Goal: Transaction & Acquisition: Book appointment/travel/reservation

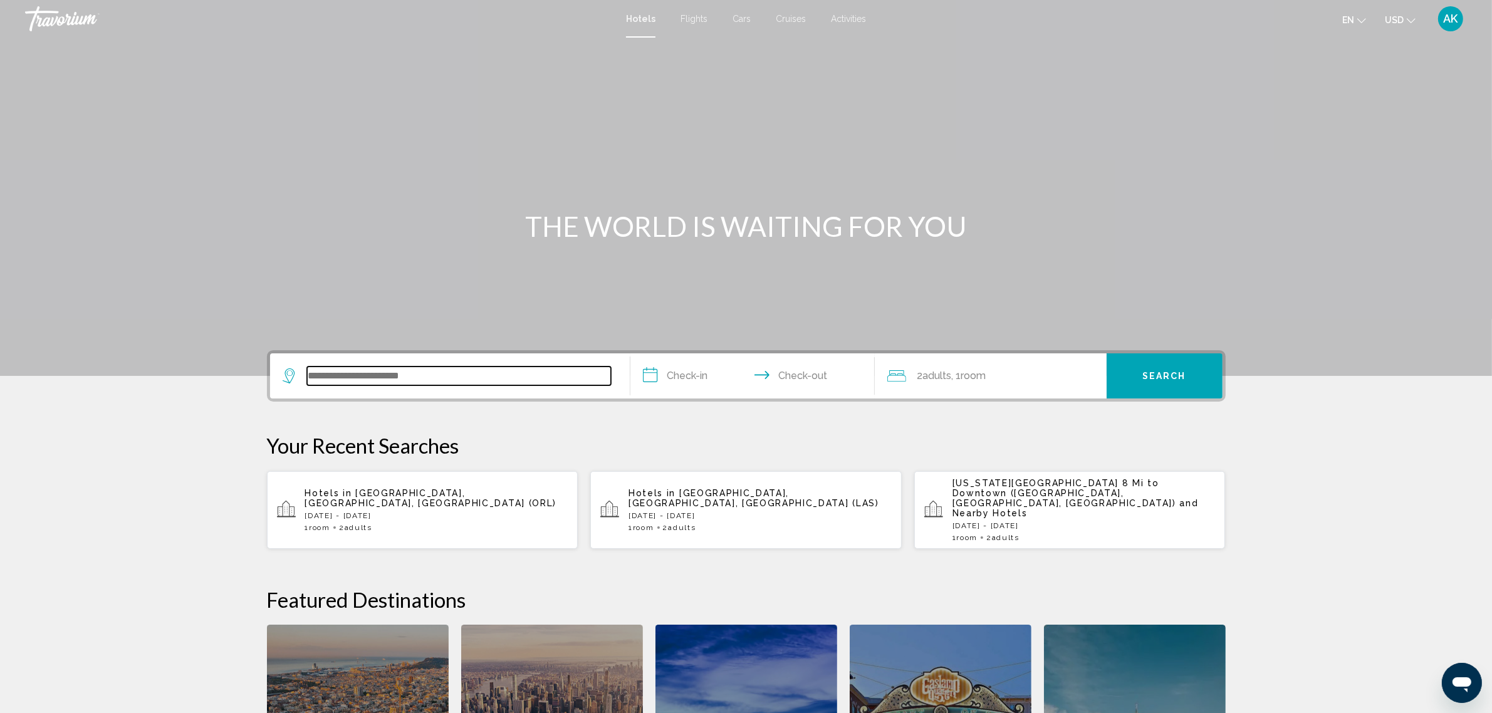
click at [354, 381] on input "Search widget" at bounding box center [459, 376] width 304 height 19
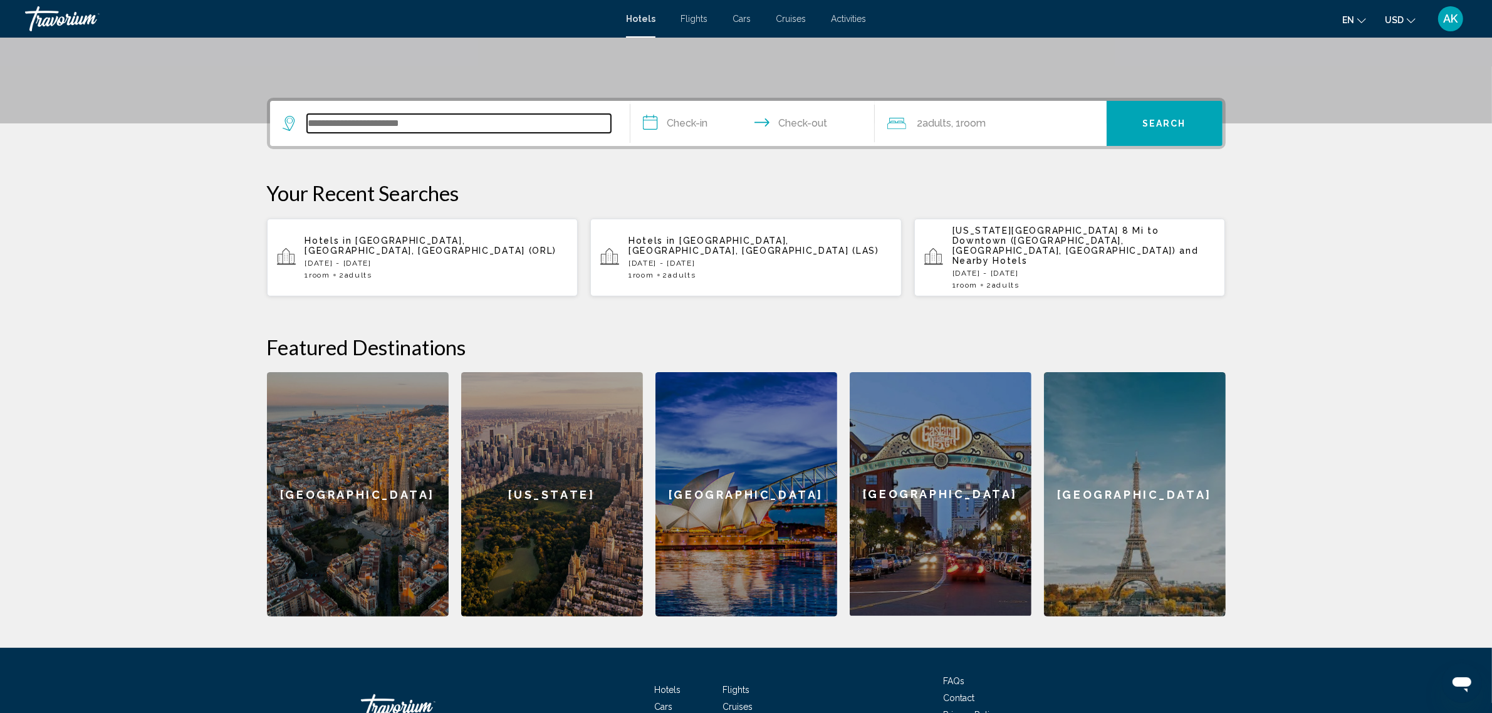
scroll to position [309, 0]
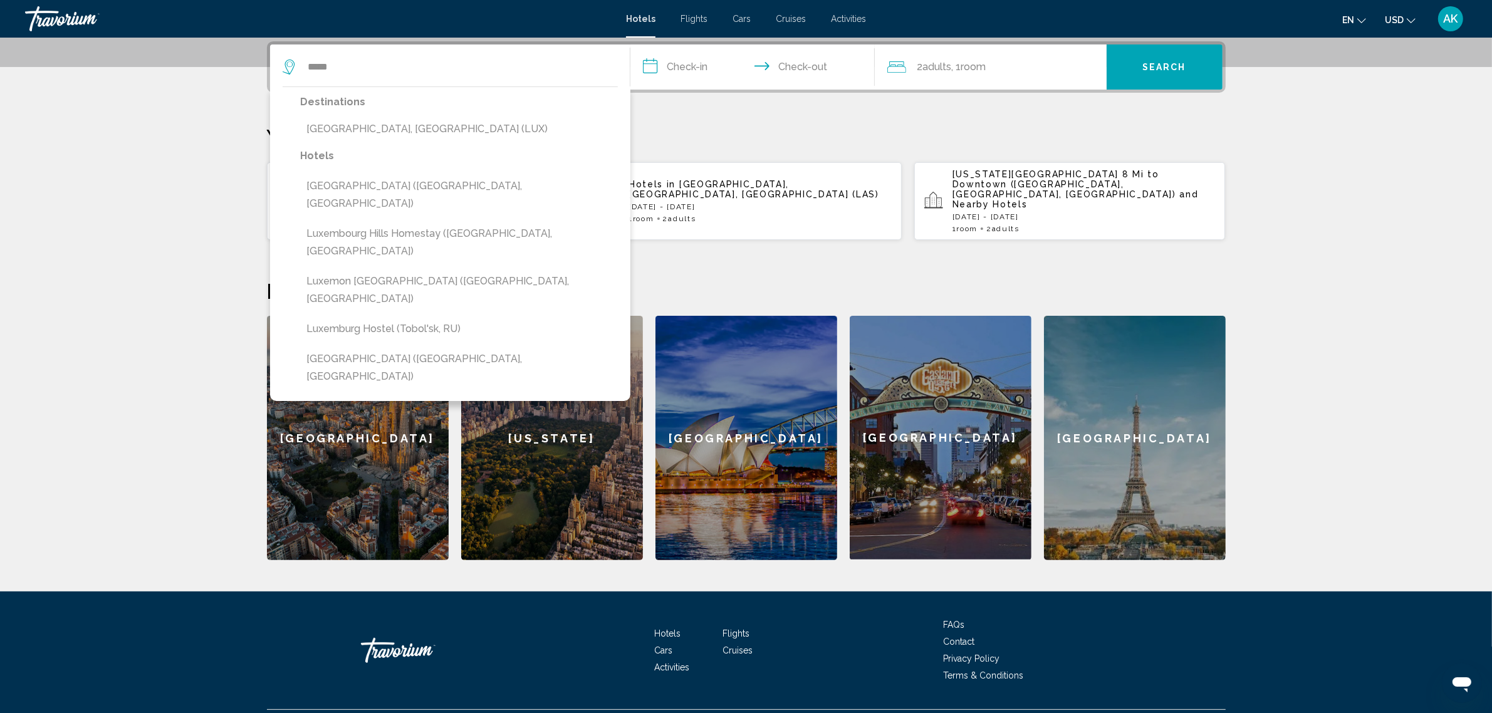
click at [386, 128] on button "[GEOGRAPHIC_DATA], [GEOGRAPHIC_DATA] (LUX)" at bounding box center [459, 129] width 317 height 24
type input "**********"
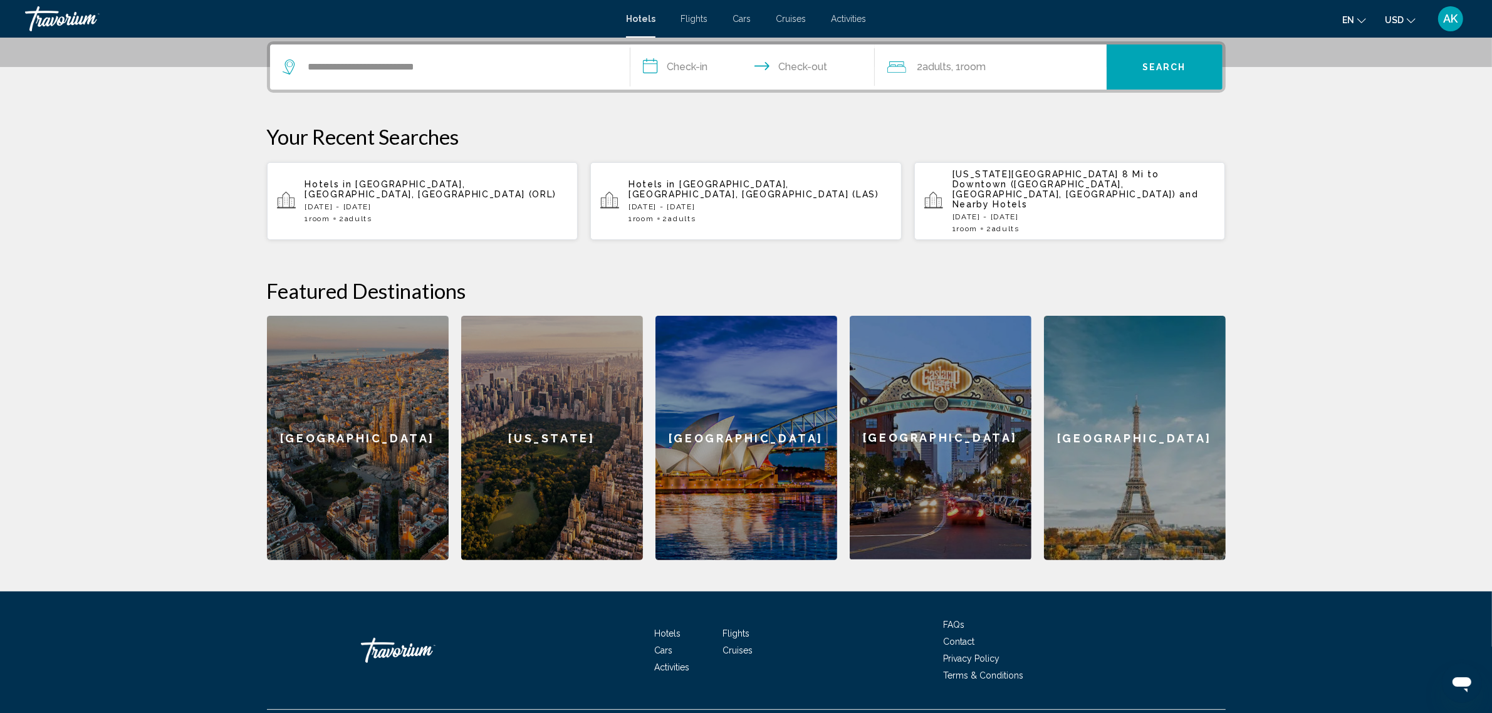
click at [697, 68] on input "**********" at bounding box center [754, 68] width 249 height 49
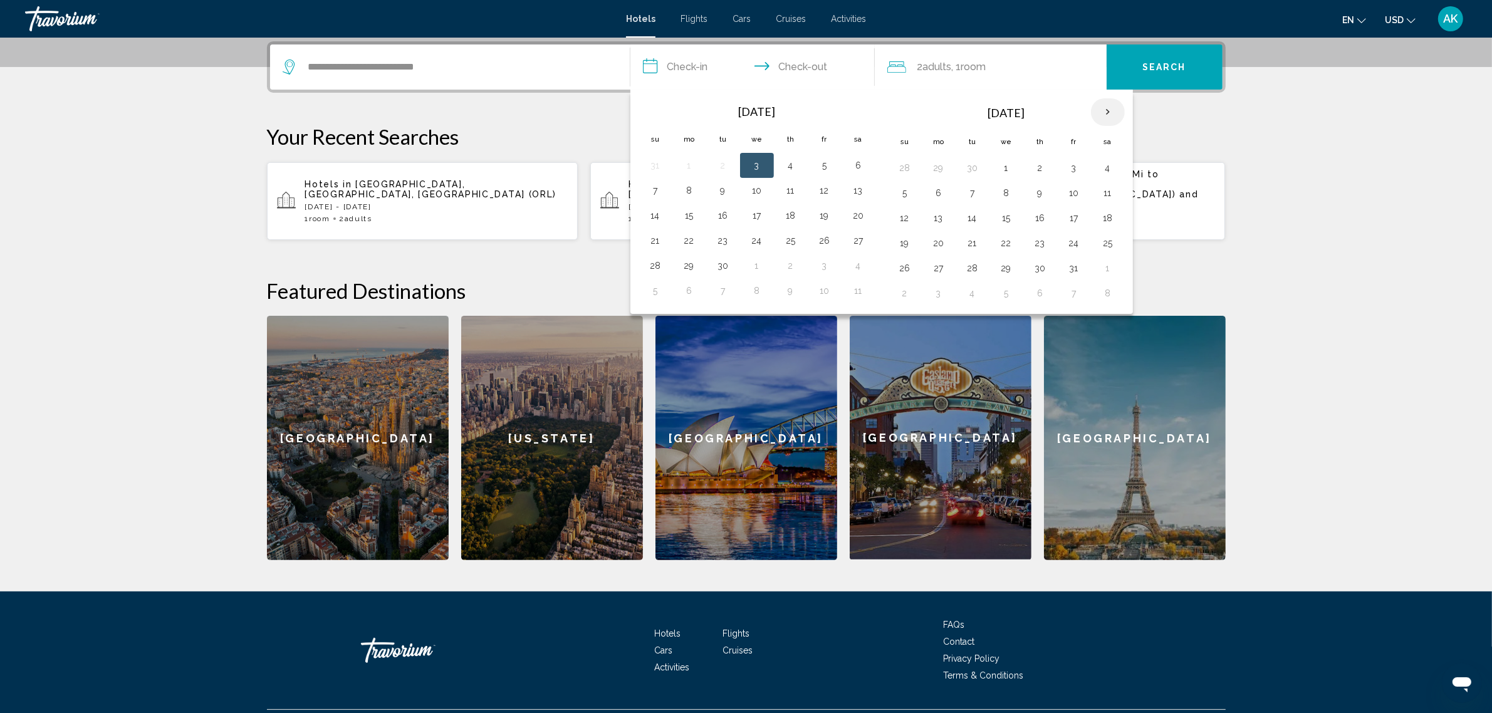
click at [1118, 113] on th "Next month" at bounding box center [1108, 112] width 34 height 28
click at [1113, 242] on button "27" at bounding box center [1108, 243] width 20 height 18
click at [910, 273] on button "28" at bounding box center [905, 268] width 20 height 18
type input "**********"
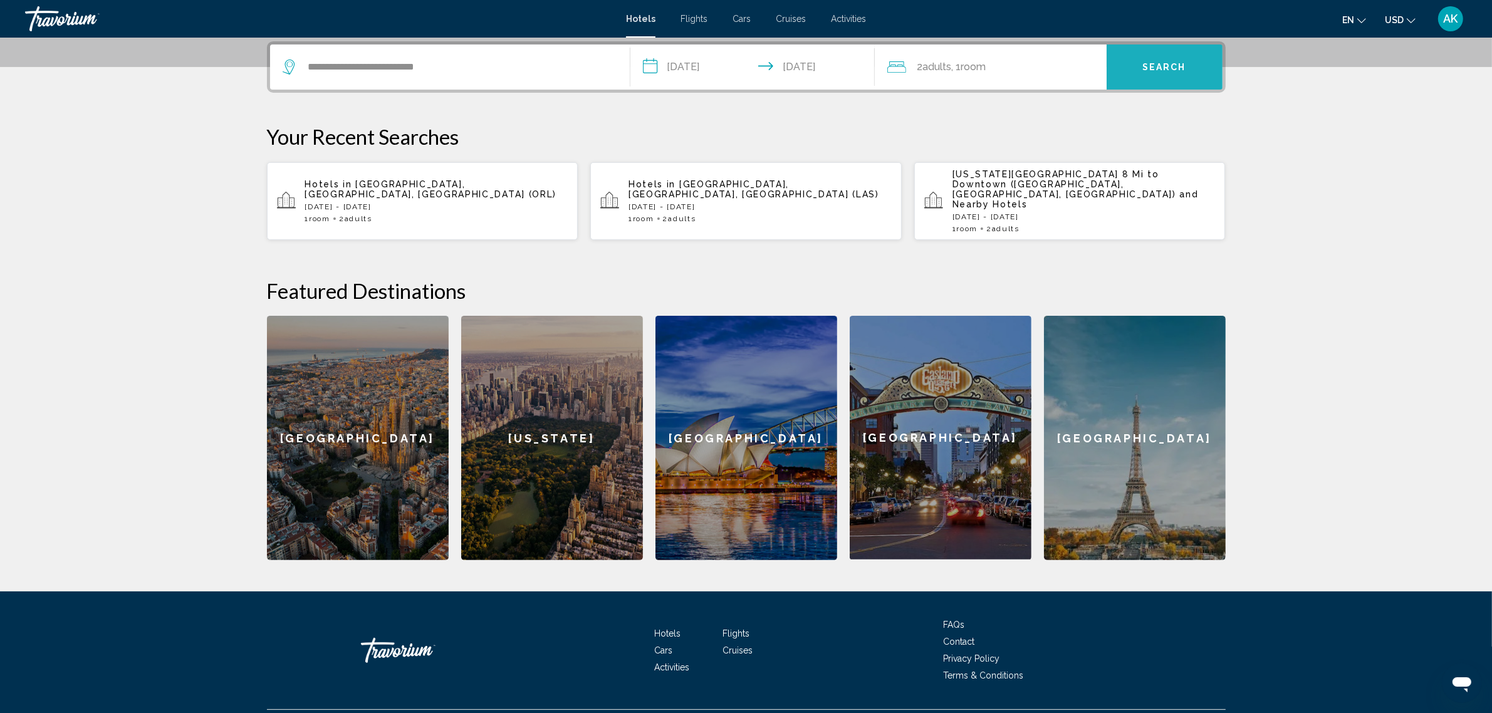
click at [1150, 63] on span "Search" at bounding box center [1164, 68] width 44 height 10
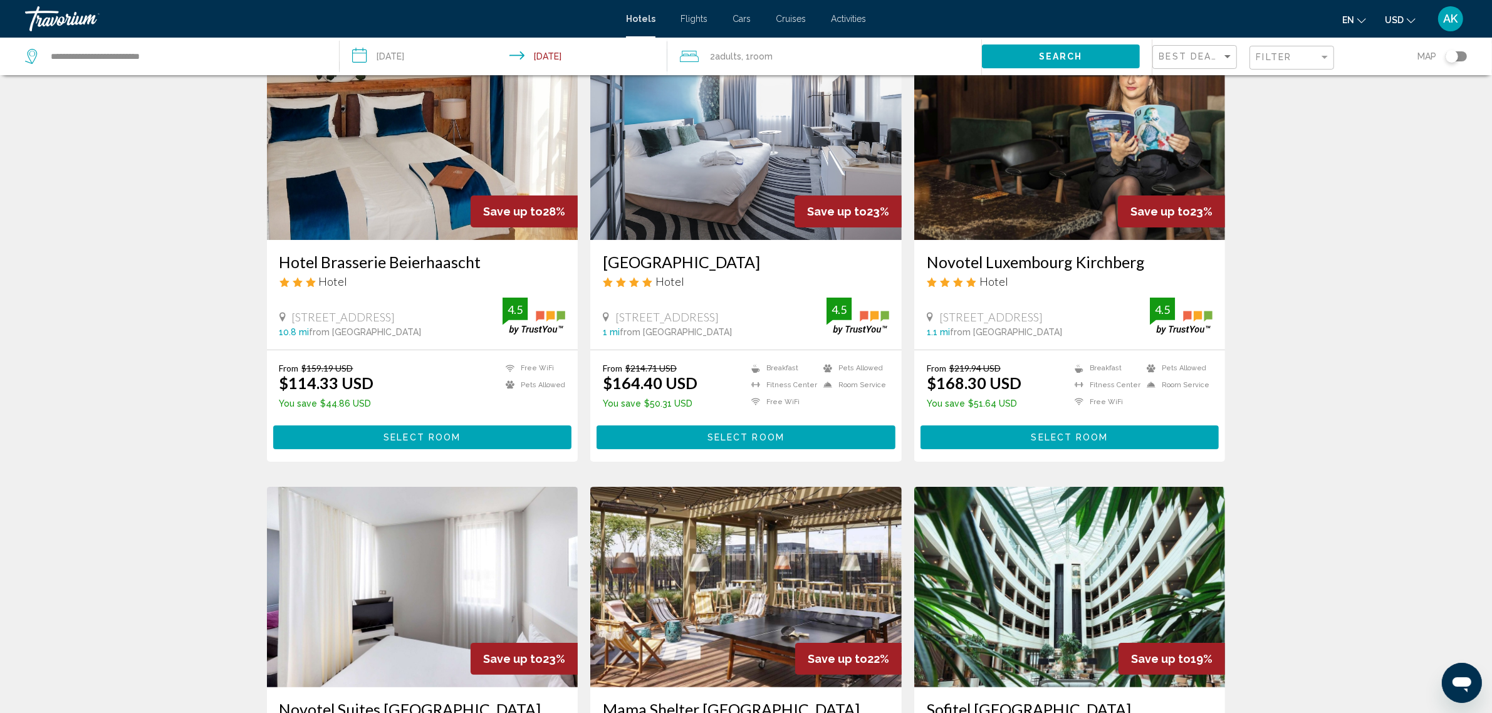
scroll to position [78, 0]
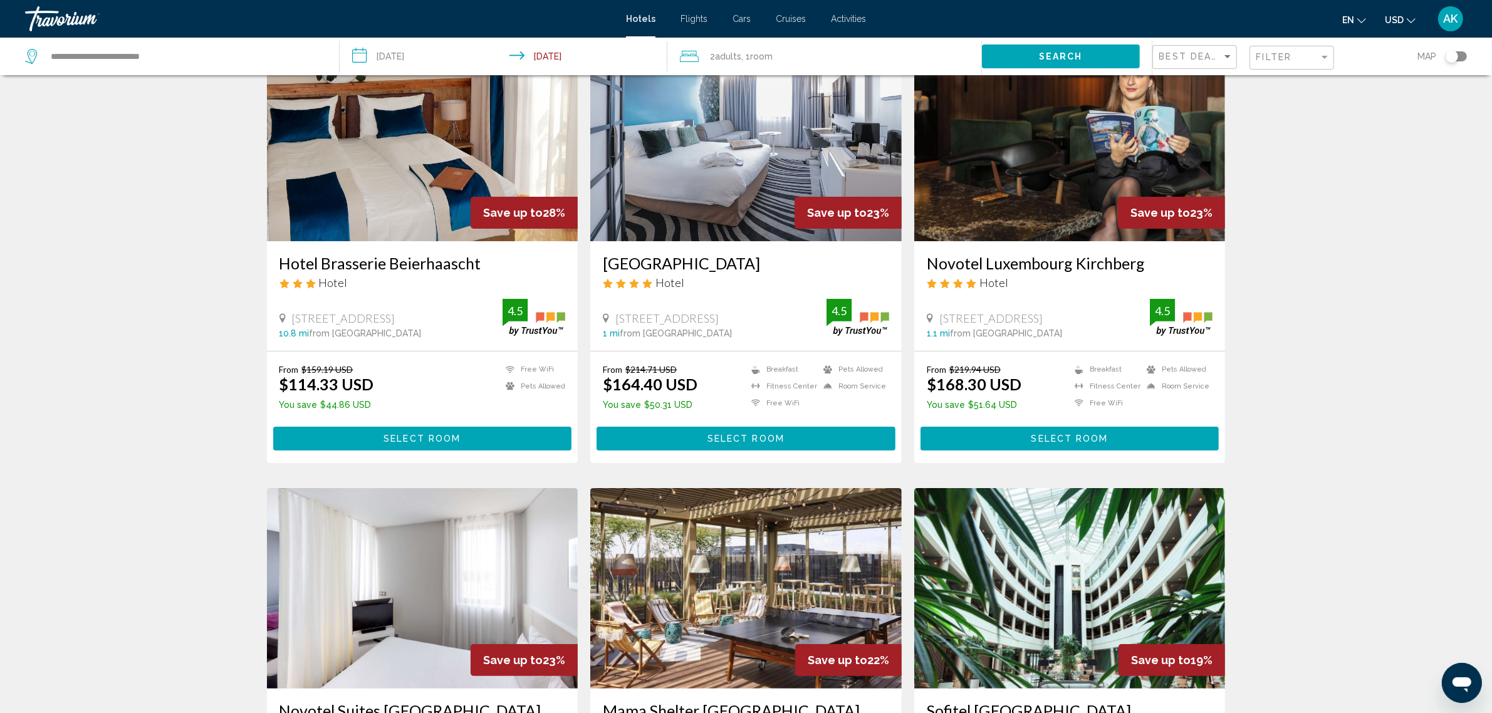
click at [734, 139] on img "Main content" at bounding box center [745, 141] width 311 height 200
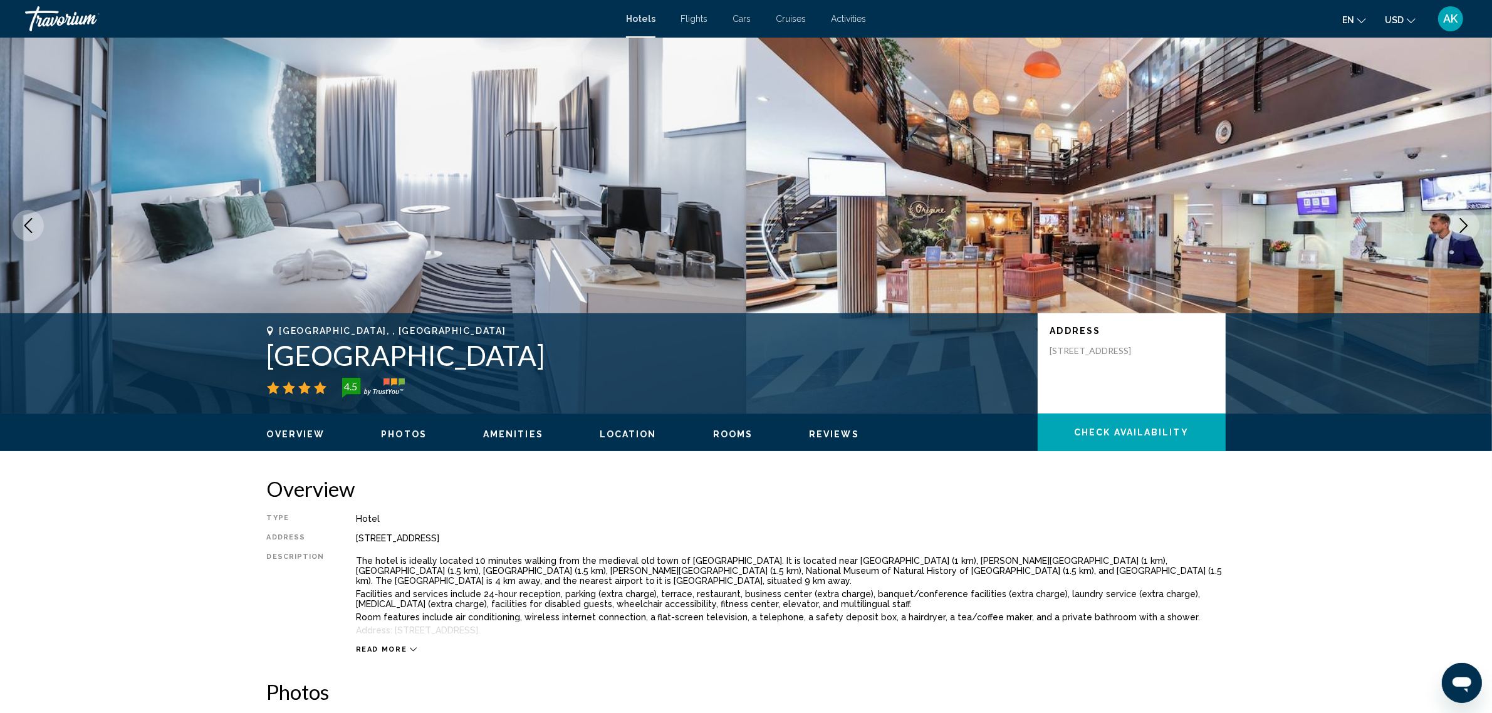
click at [1117, 432] on span "Check Availability" at bounding box center [1131, 433] width 115 height 10
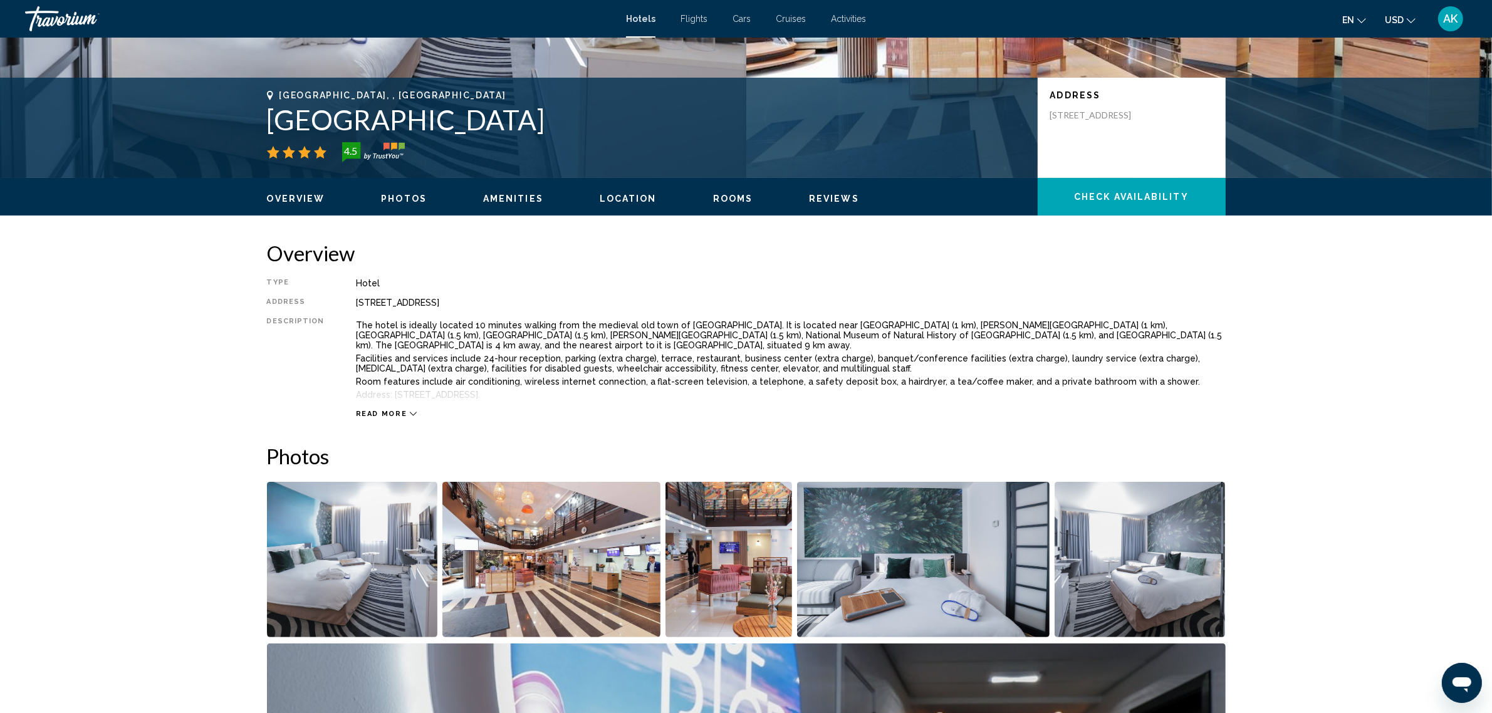
scroll to position [125, 0]
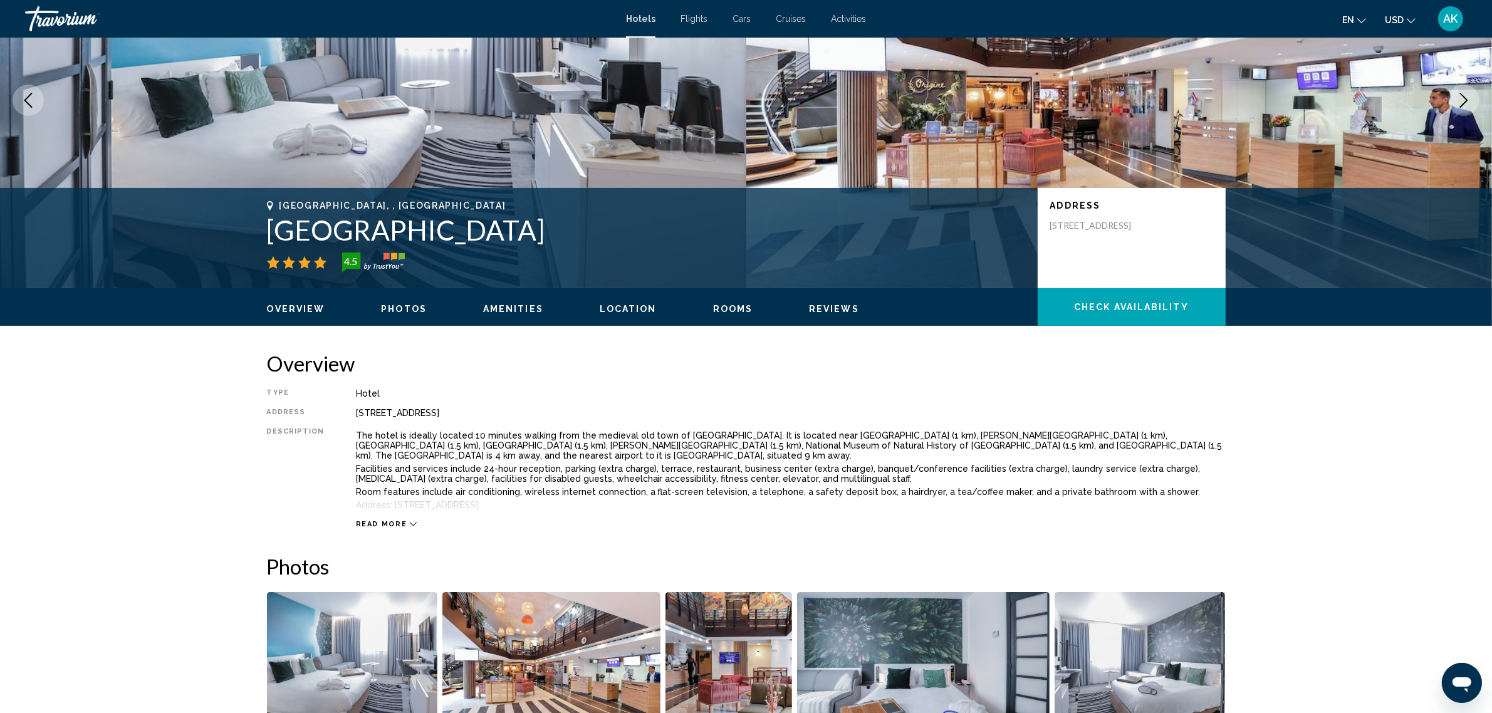
drag, startPoint x: 271, startPoint y: 227, endPoint x: 606, endPoint y: 232, distance: 334.6
click at [606, 232] on h1 "[GEOGRAPHIC_DATA]" at bounding box center [646, 230] width 758 height 33
copy h1 "[GEOGRAPHIC_DATA]"
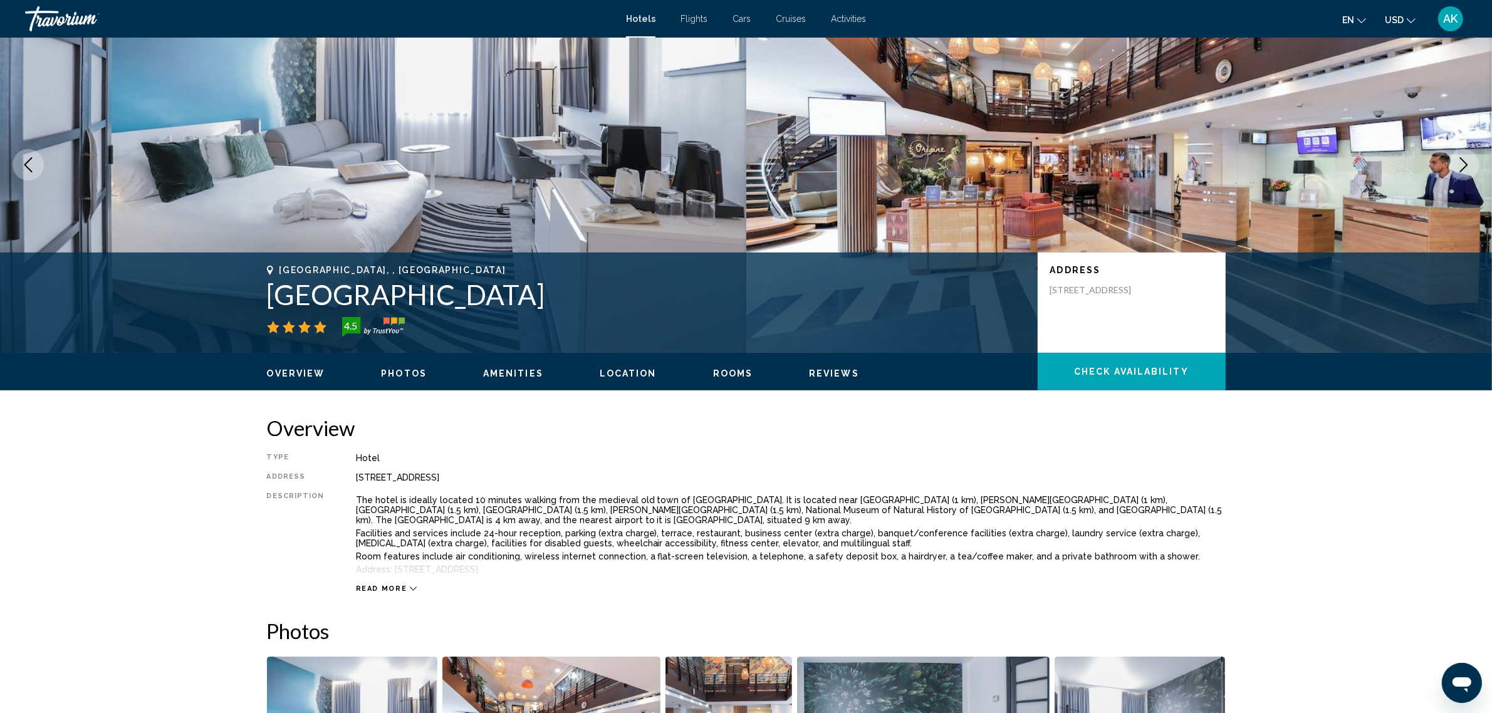
scroll to position [0, 0]
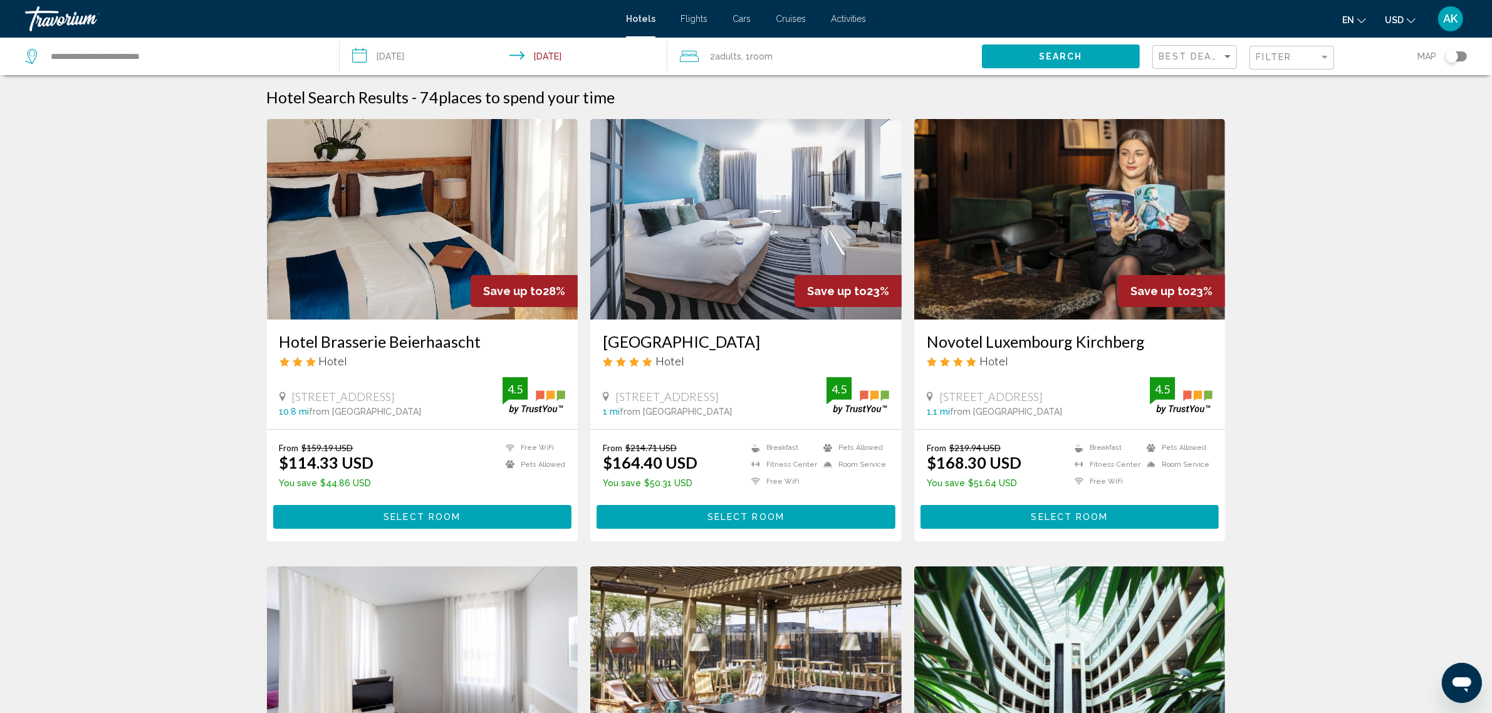
click at [1289, 63] on div "Filter" at bounding box center [1293, 57] width 74 height 23
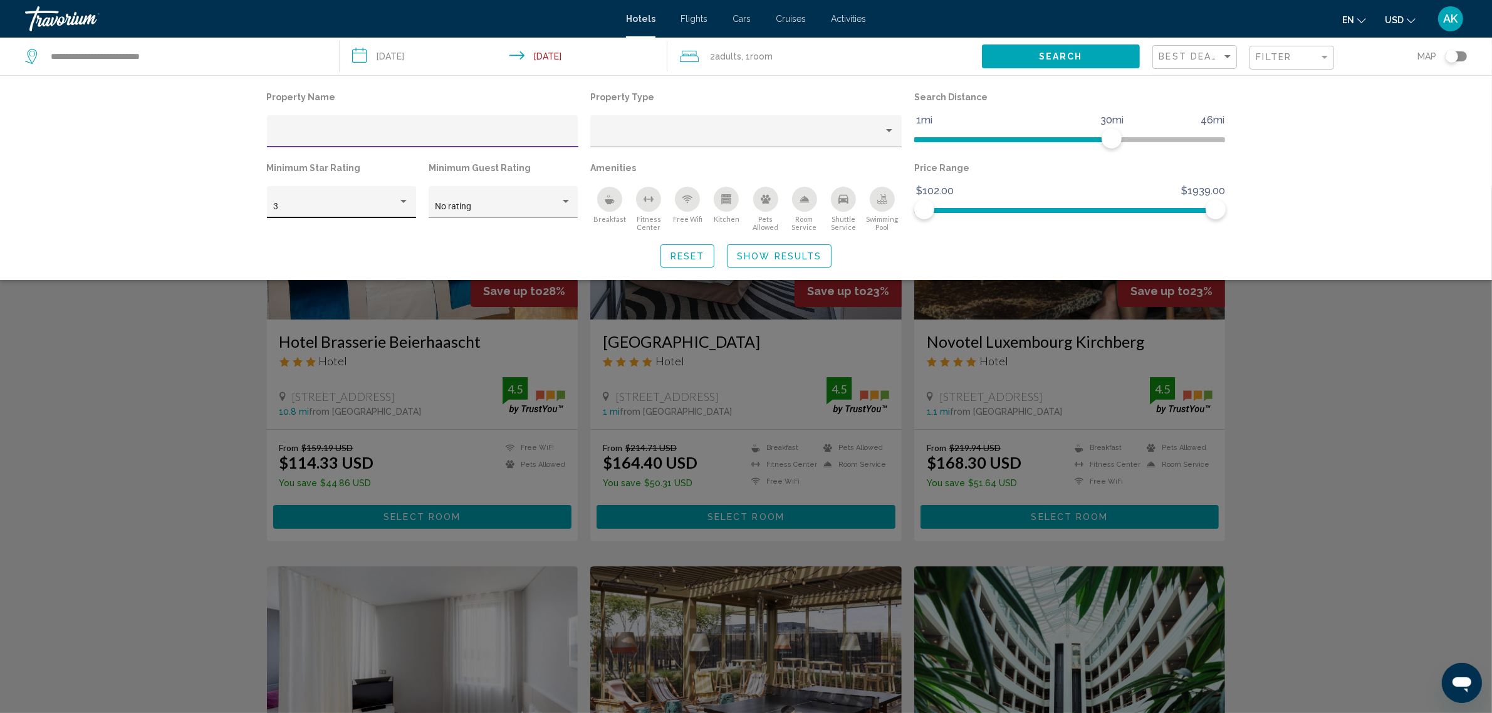
click at [378, 211] on div "3" at bounding box center [335, 207] width 125 height 10
click at [348, 257] on span "5" at bounding box center [341, 260] width 136 height 26
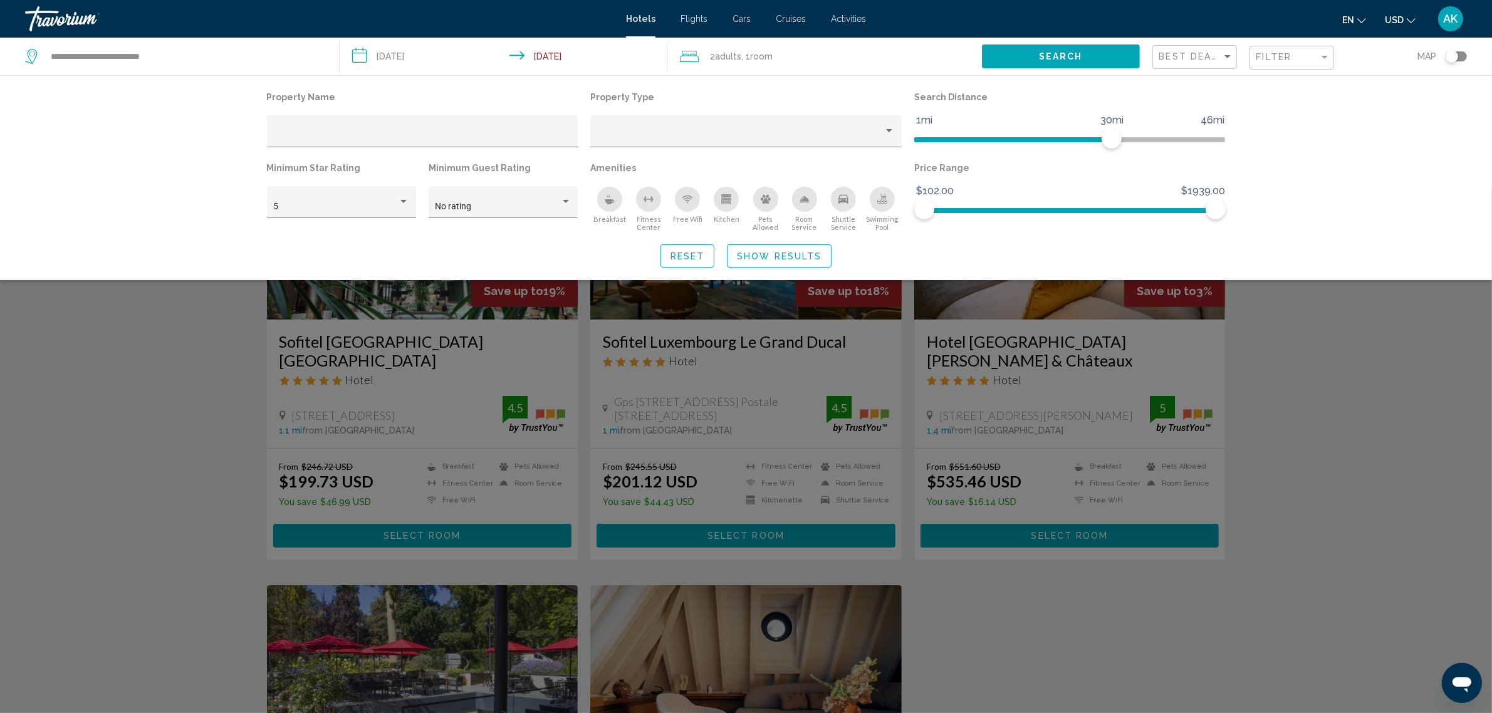
click at [1296, 408] on div "Search widget" at bounding box center [746, 450] width 1492 height 525
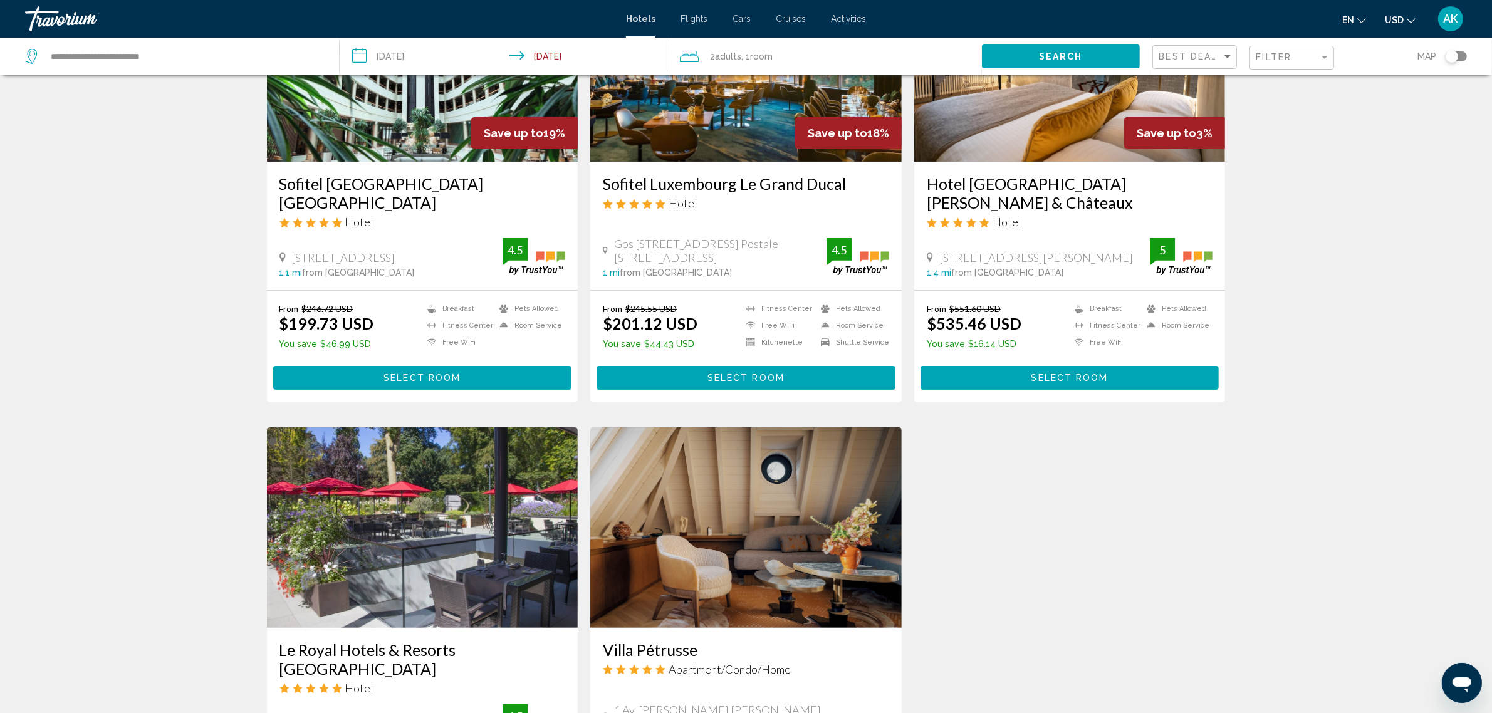
scroll to position [157, 0]
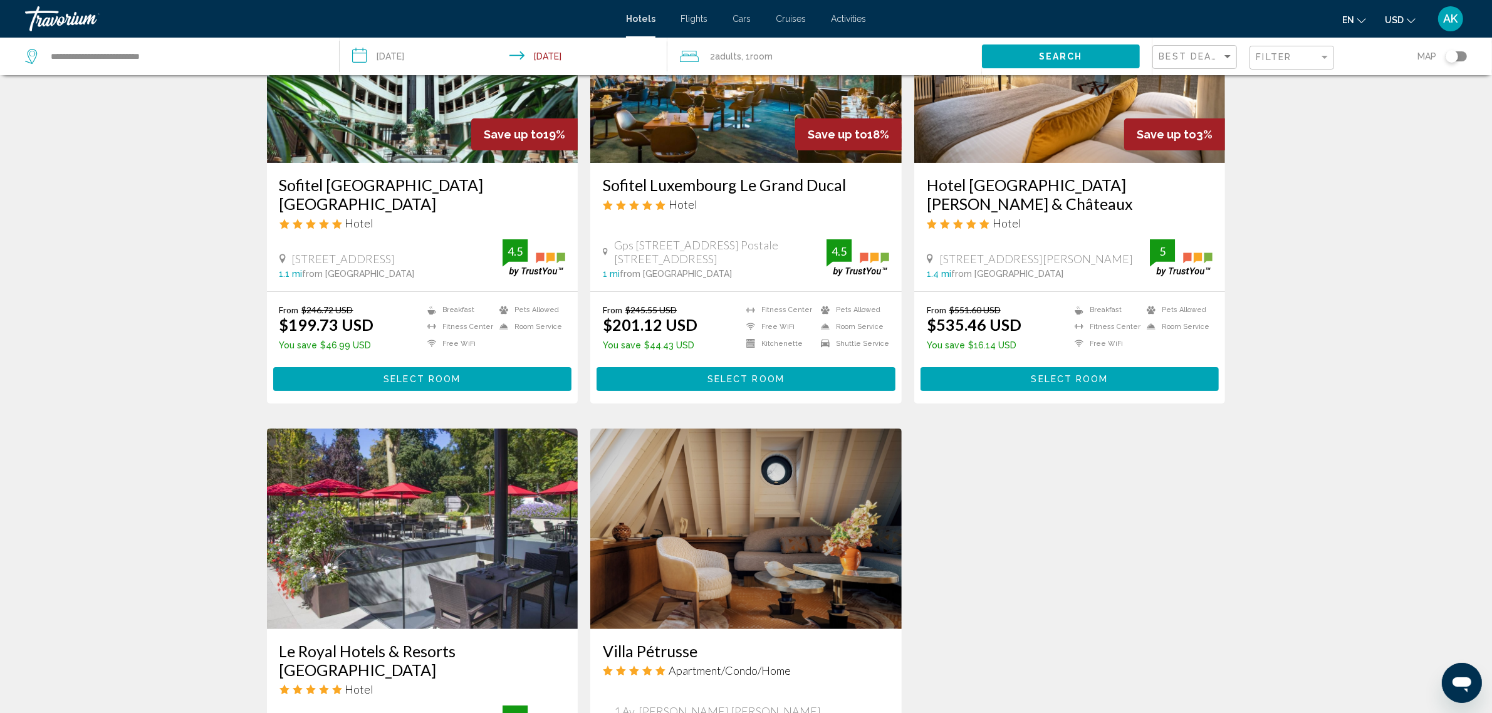
click at [1036, 122] on img "Main content" at bounding box center [1069, 62] width 311 height 200
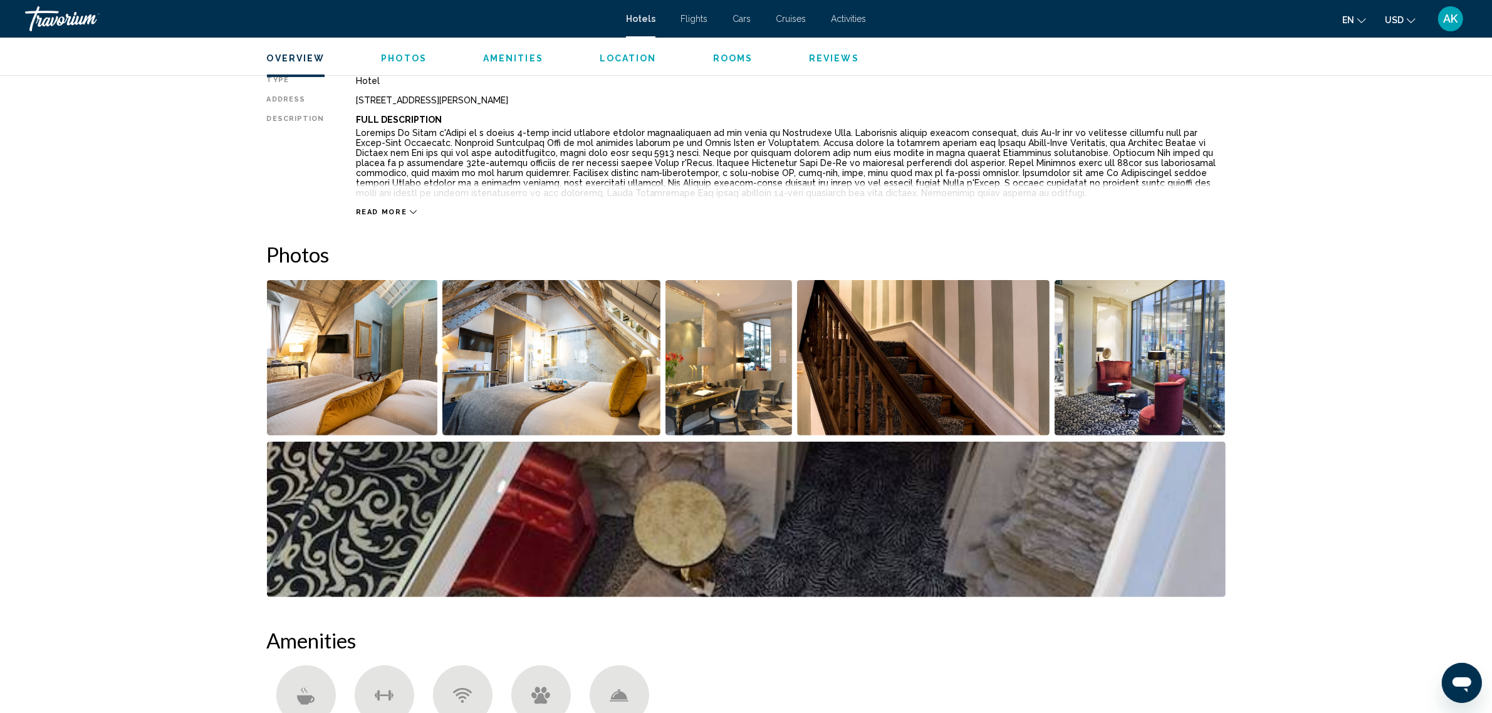
scroll to position [392, 0]
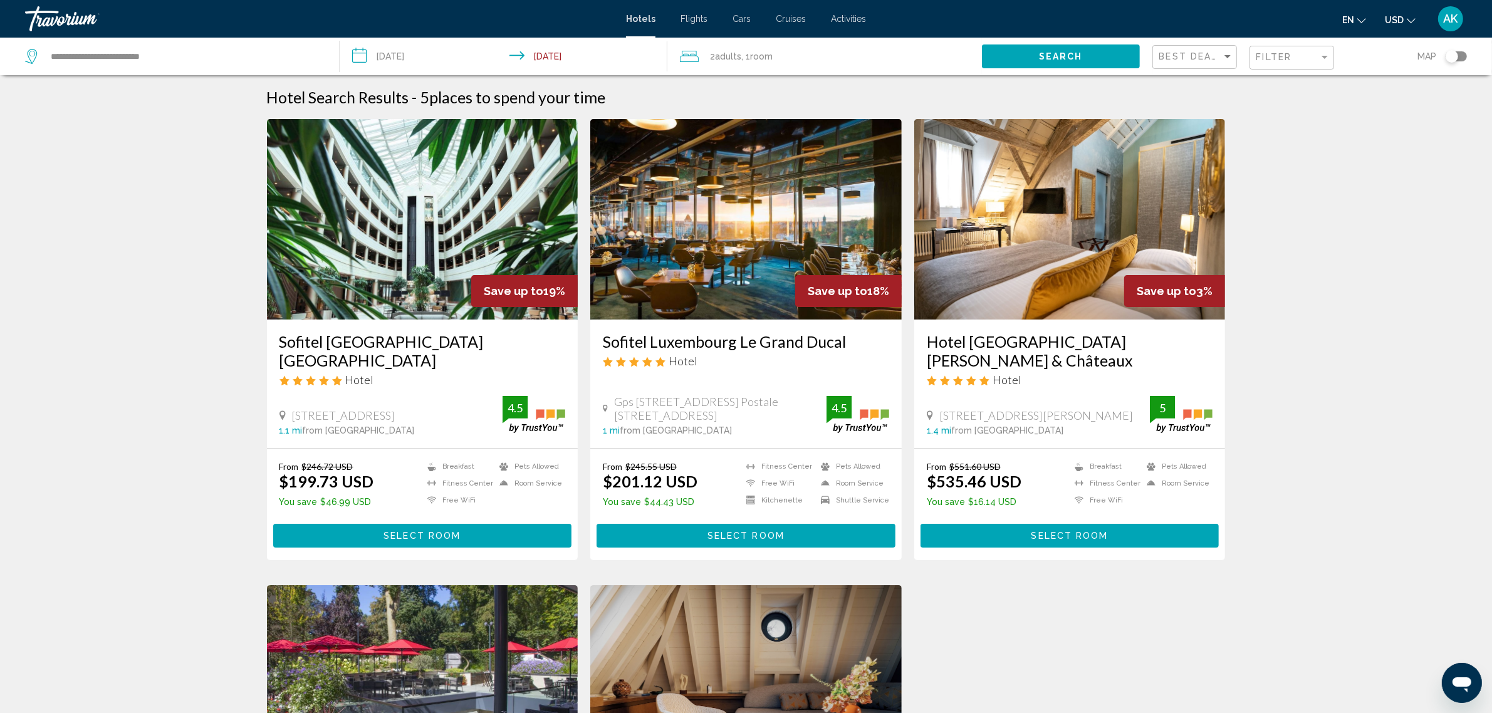
click at [747, 215] on img "Main content" at bounding box center [745, 219] width 311 height 200
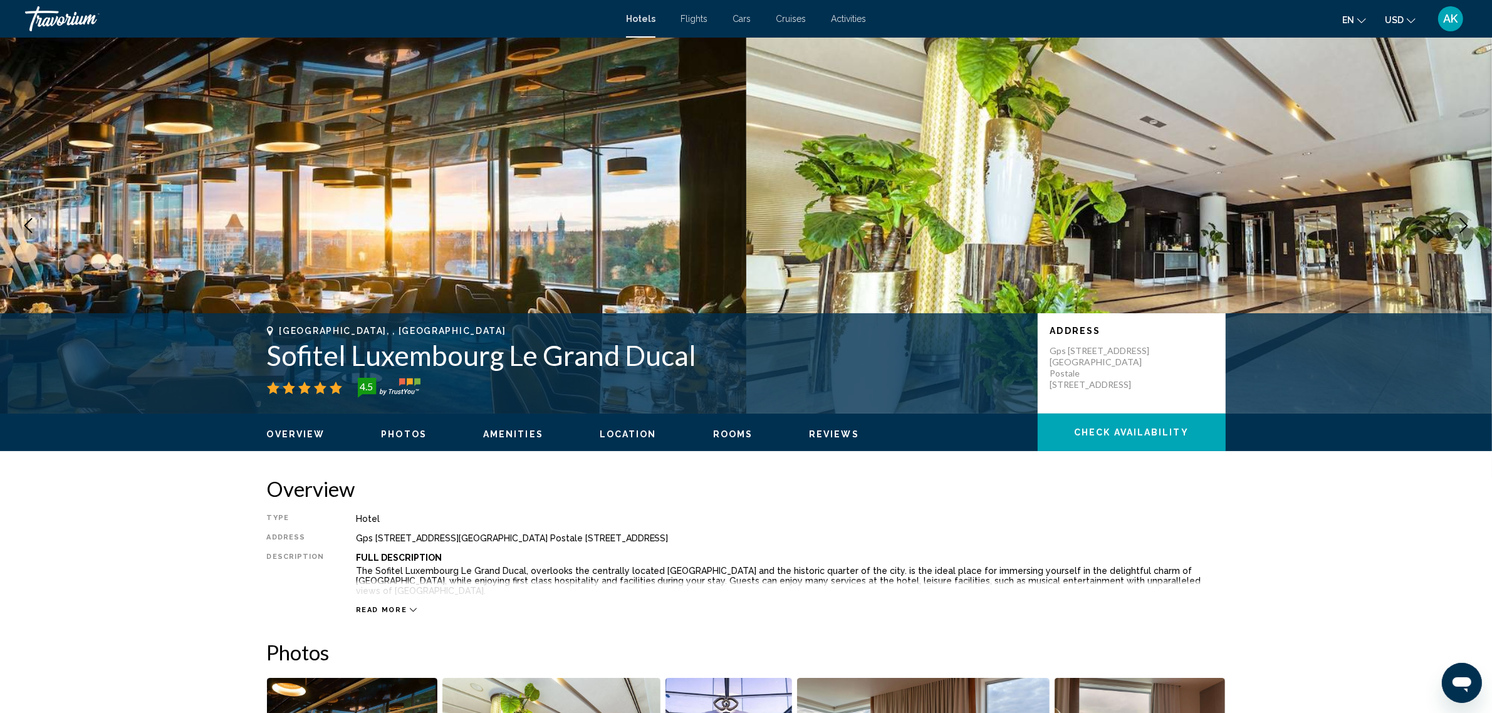
click at [1103, 434] on span "Check Availability" at bounding box center [1131, 433] width 115 height 10
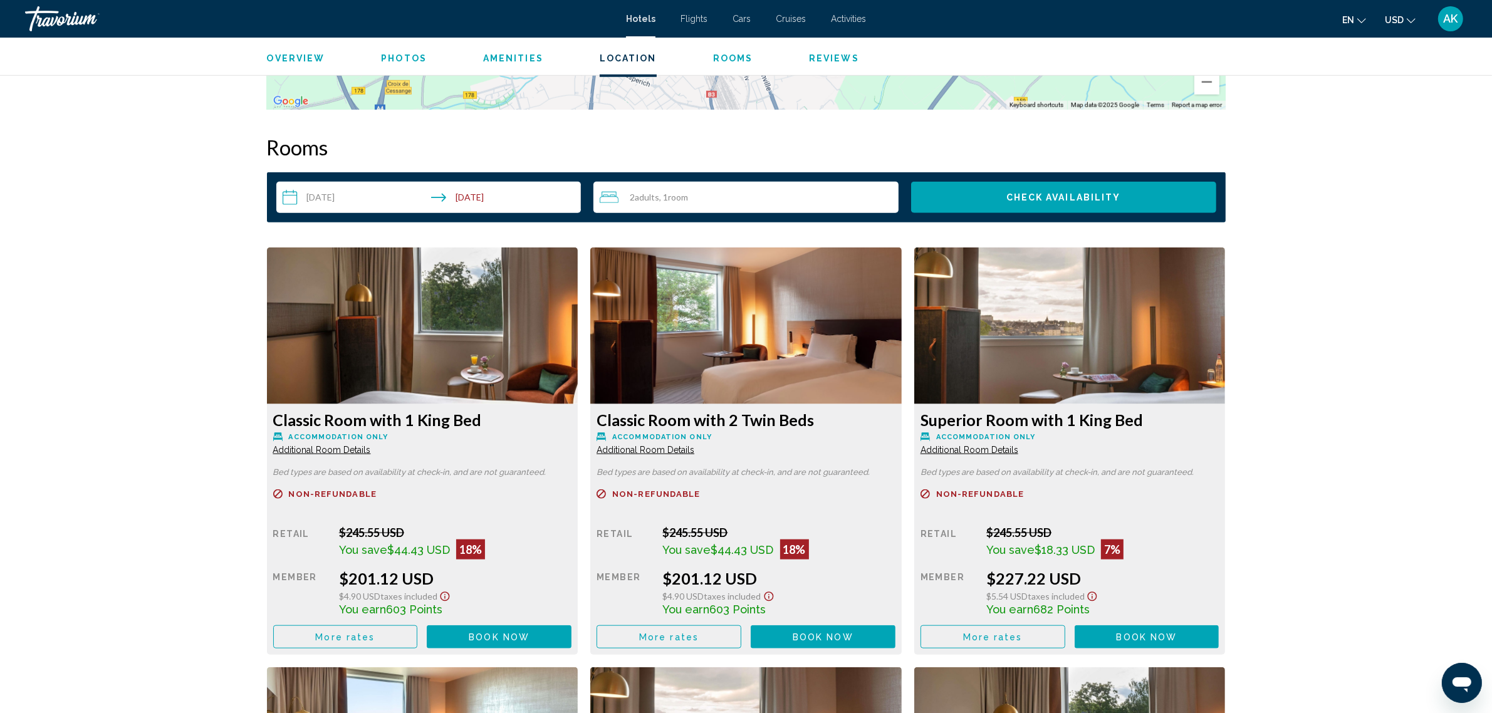
scroll to position [1485, 0]
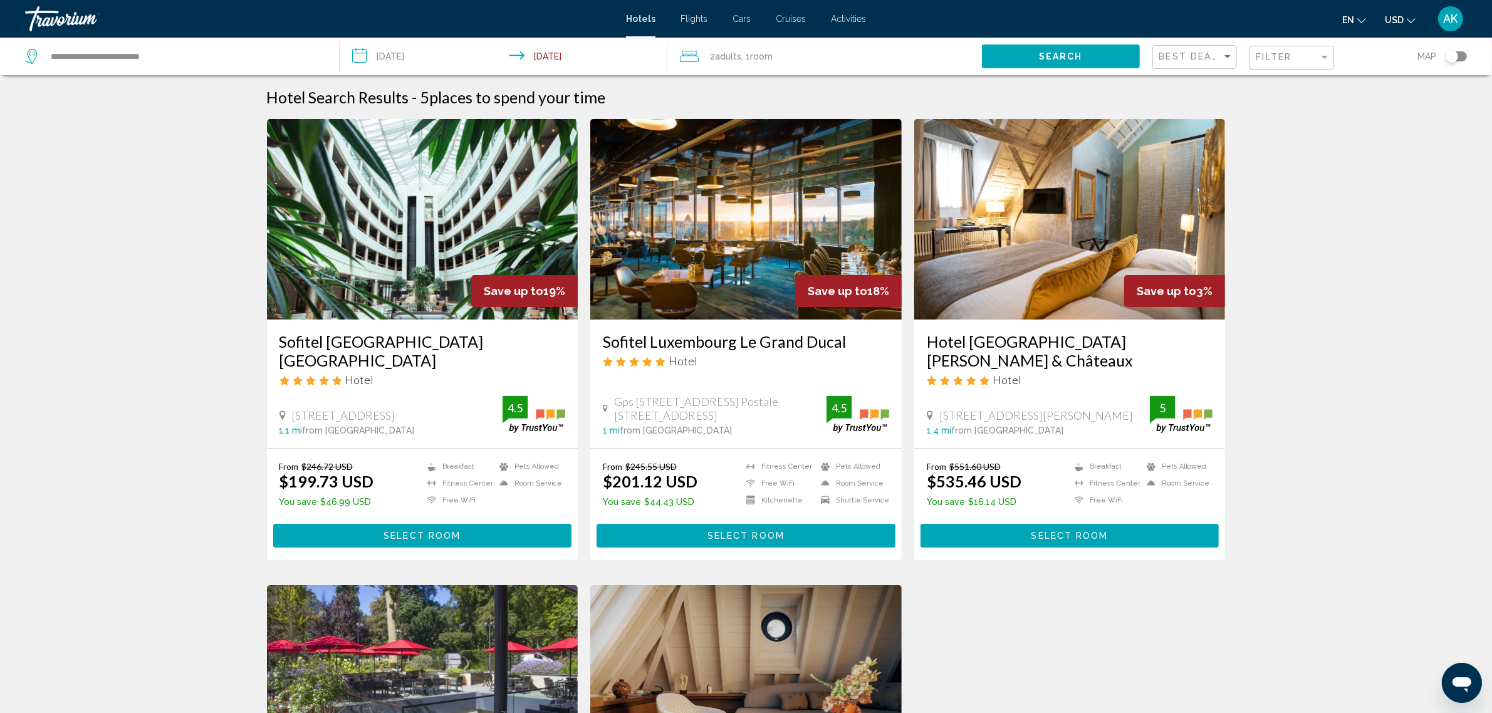
click at [470, 238] on img "Main content" at bounding box center [422, 219] width 311 height 200
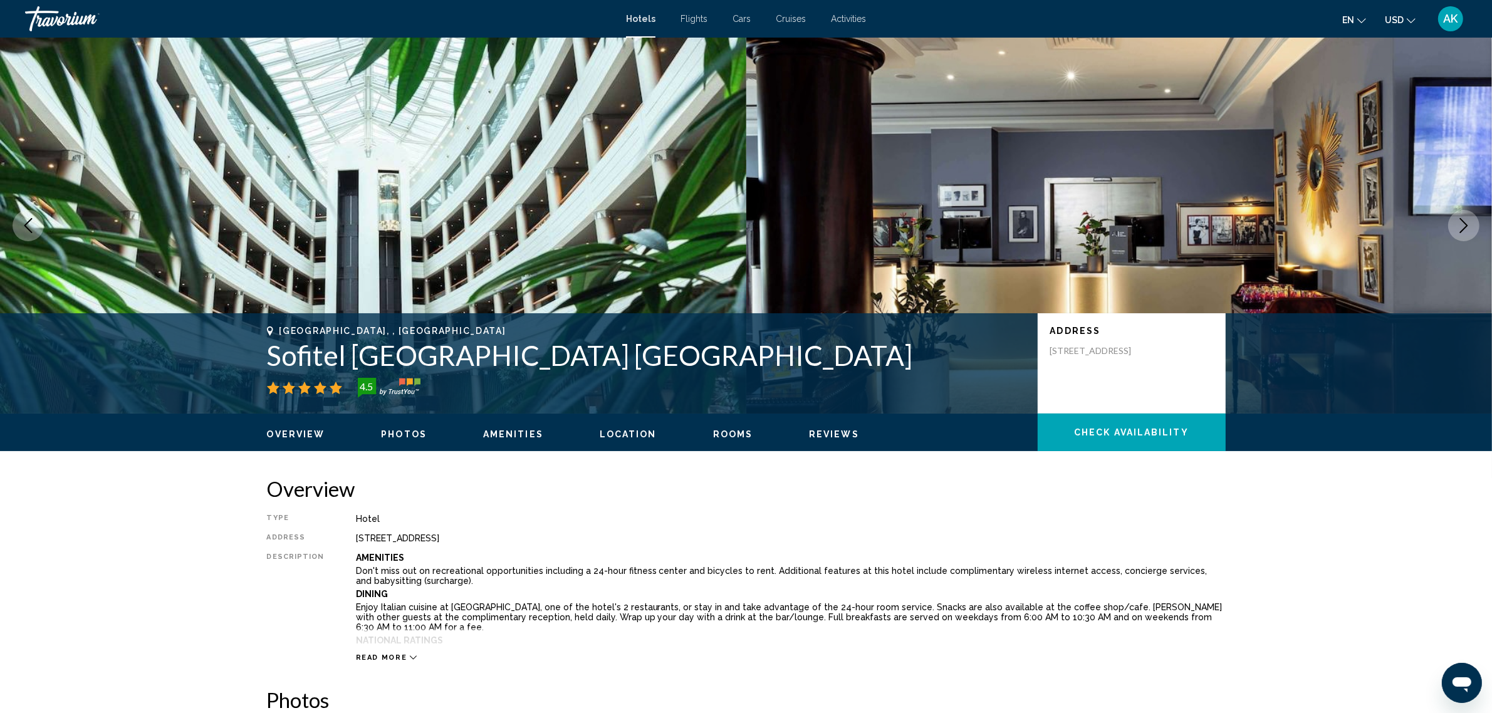
click at [1110, 428] on span "Check Availability" at bounding box center [1131, 433] width 115 height 10
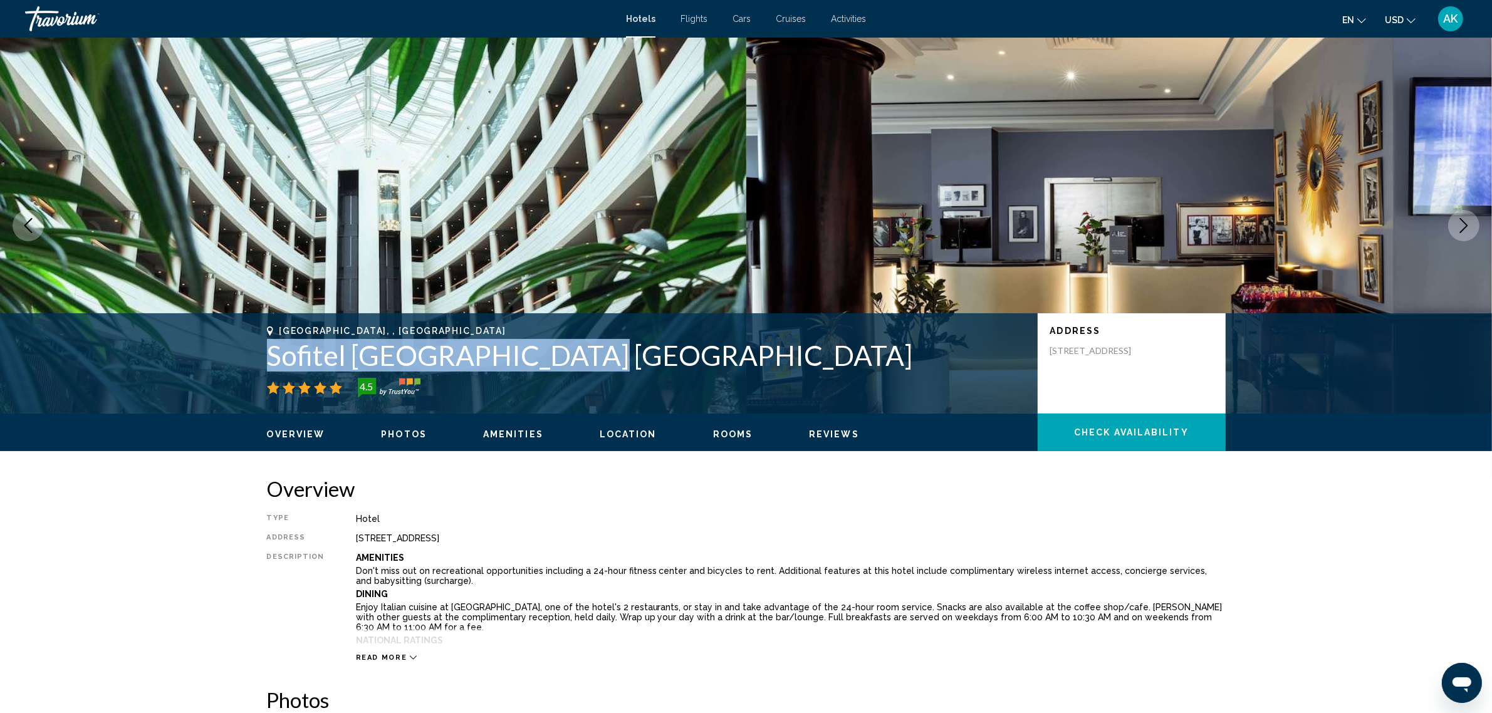
drag, startPoint x: 267, startPoint y: 355, endPoint x: 594, endPoint y: 365, distance: 327.2
click at [594, 365] on h1 "Sofitel [GEOGRAPHIC_DATA] [GEOGRAPHIC_DATA]" at bounding box center [646, 355] width 758 height 33
copy h1 "Sofitel [GEOGRAPHIC_DATA] [GEOGRAPHIC_DATA]"
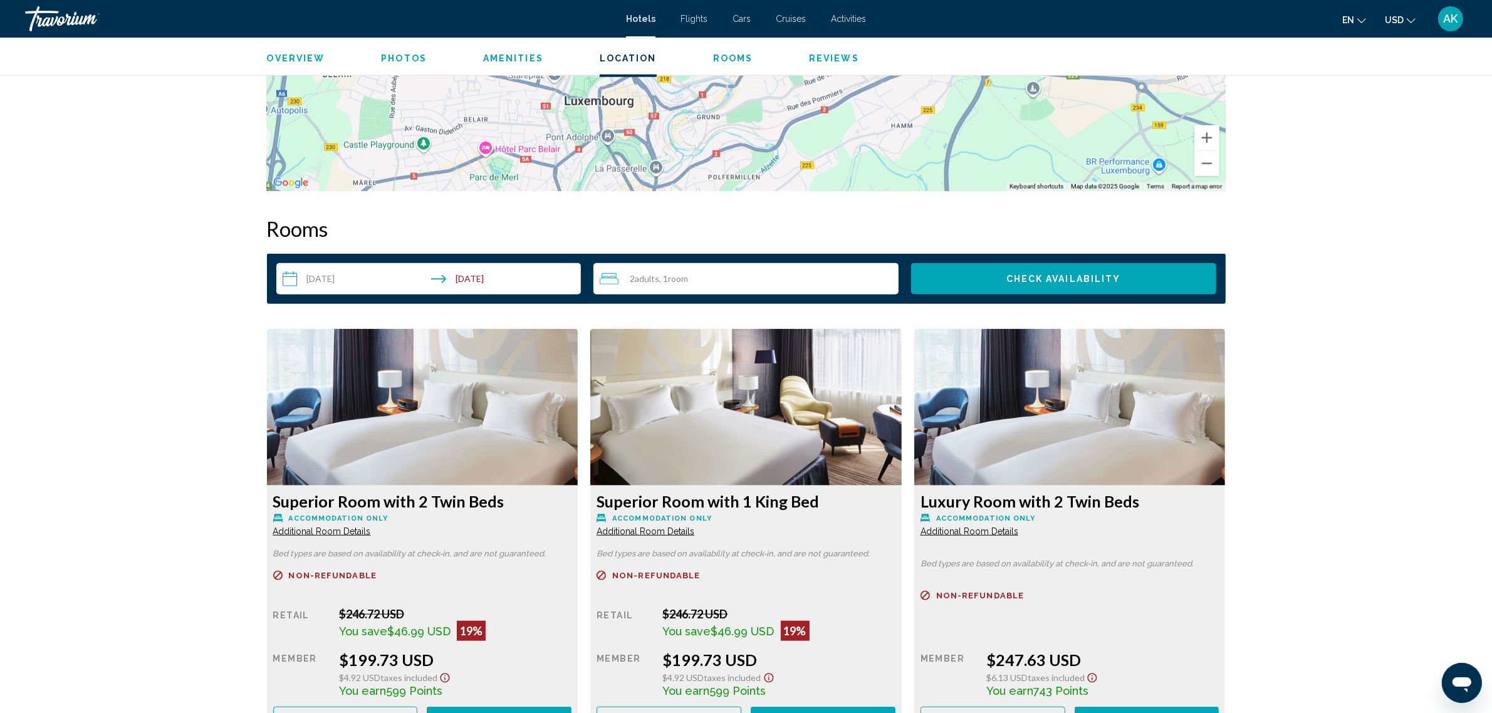
scroll to position [1410, 0]
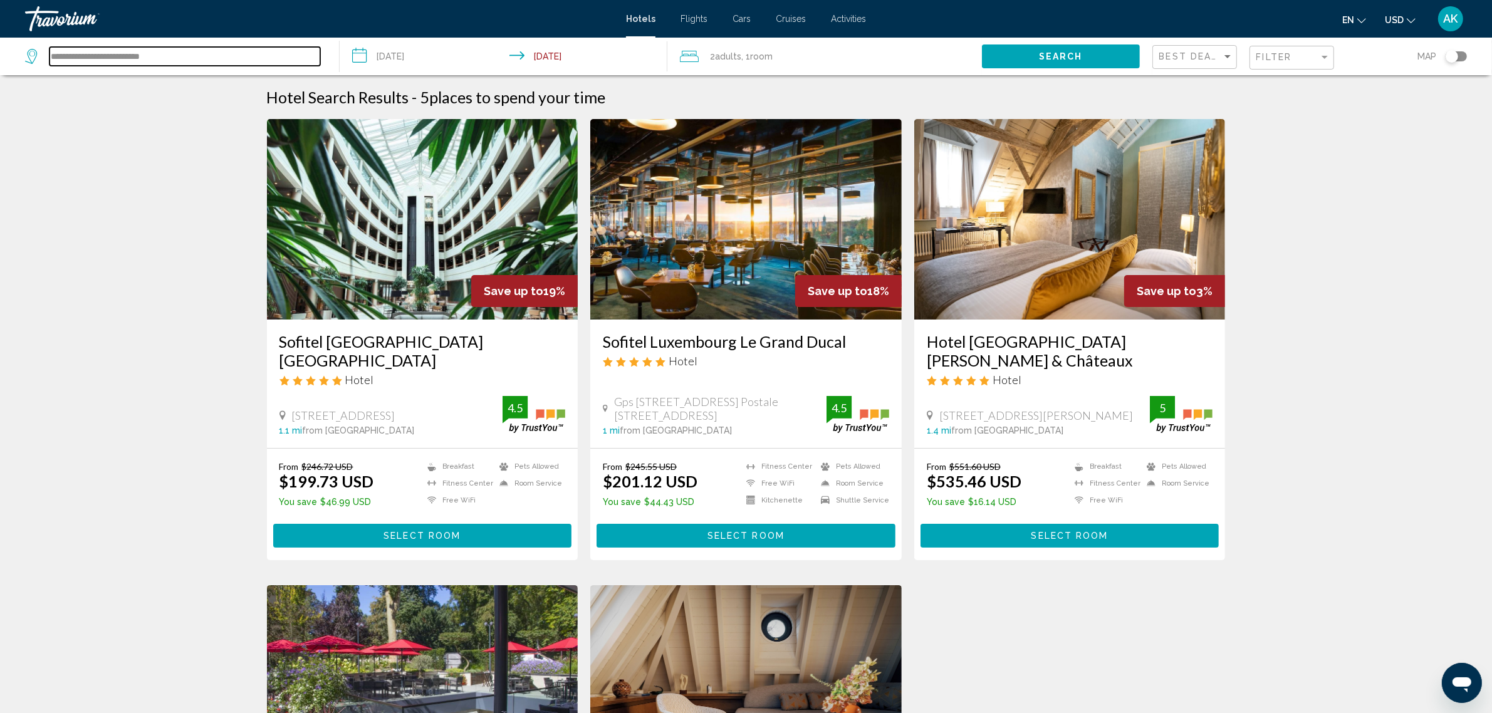
click at [152, 49] on input "**********" at bounding box center [184, 56] width 271 height 19
drag, startPoint x: 268, startPoint y: 58, endPoint x: -9, endPoint y: 56, distance: 276.9
click at [0, 56] on html "**********" at bounding box center [746, 356] width 1492 height 713
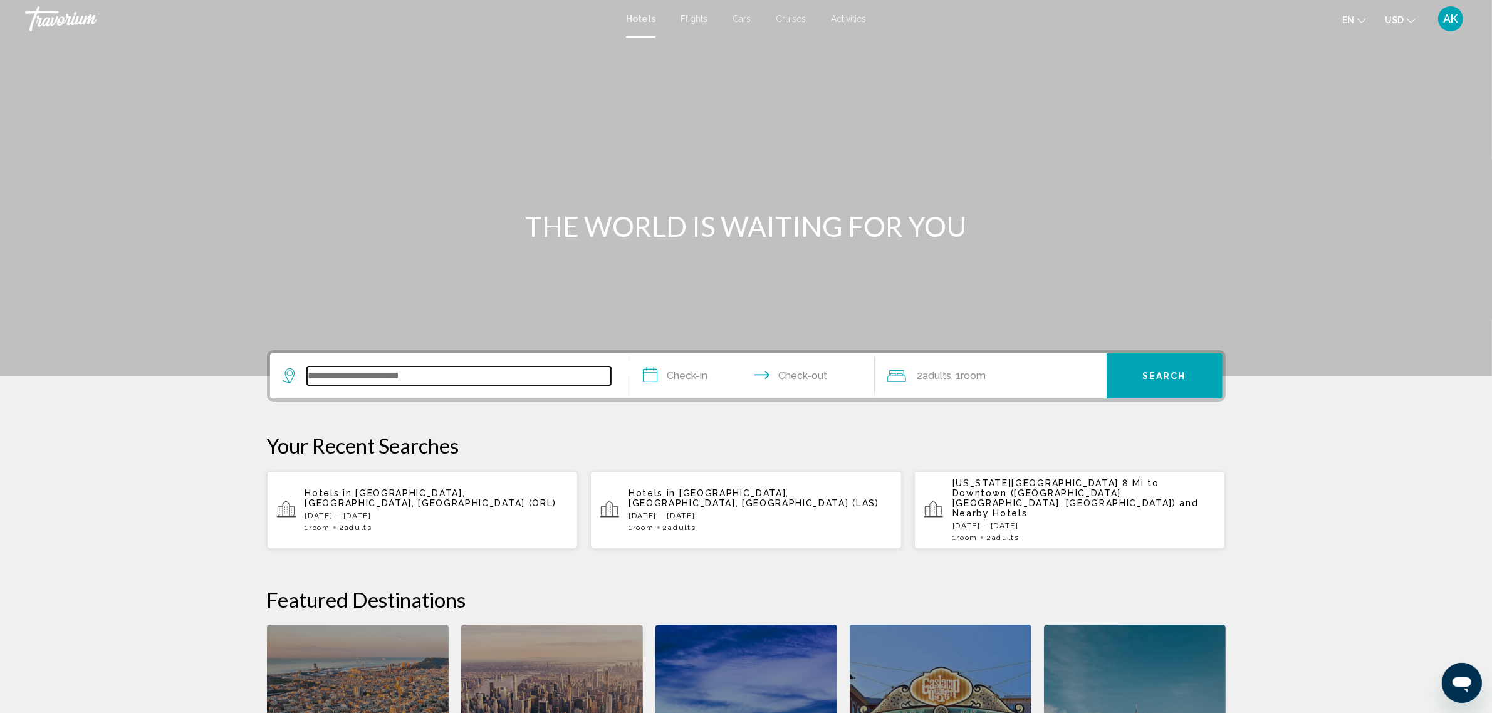
click at [415, 376] on input "Search widget" at bounding box center [459, 376] width 304 height 19
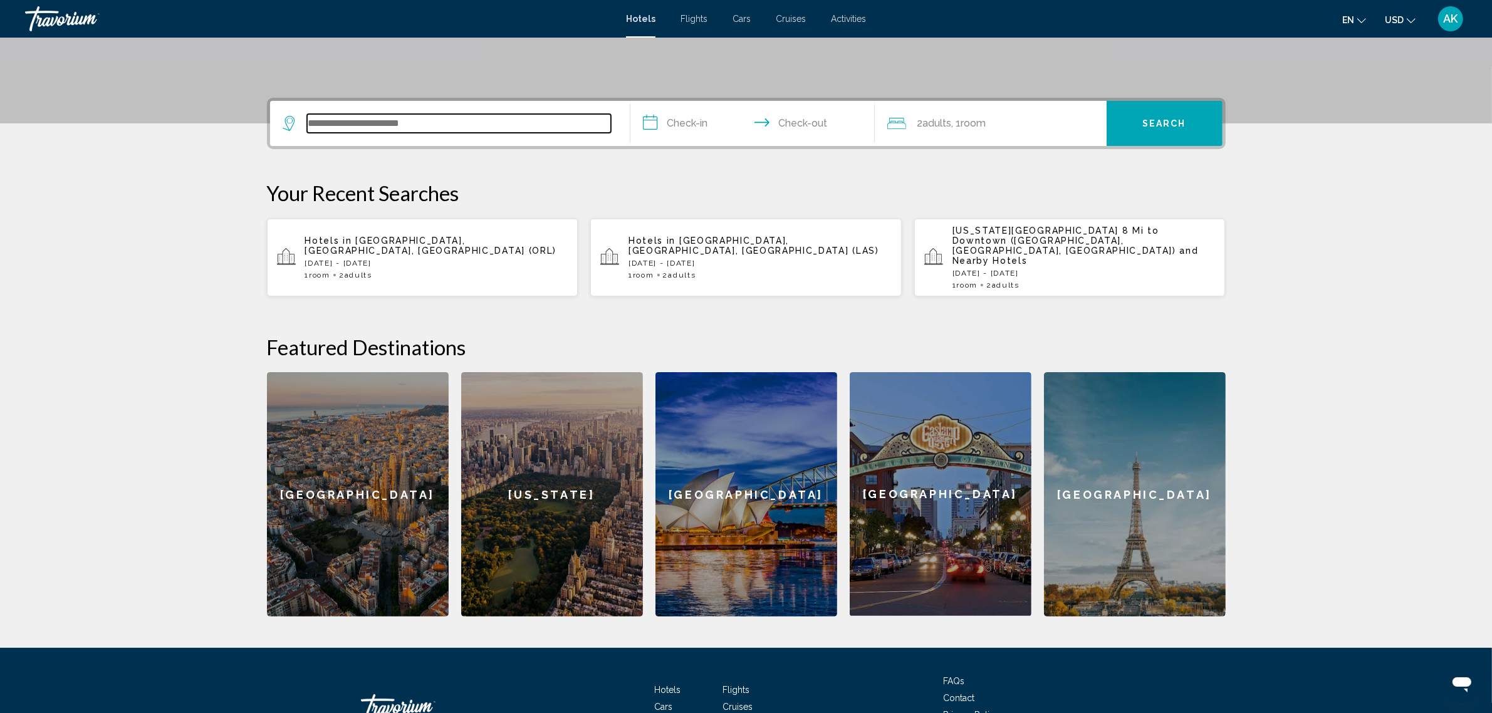
scroll to position [309, 0]
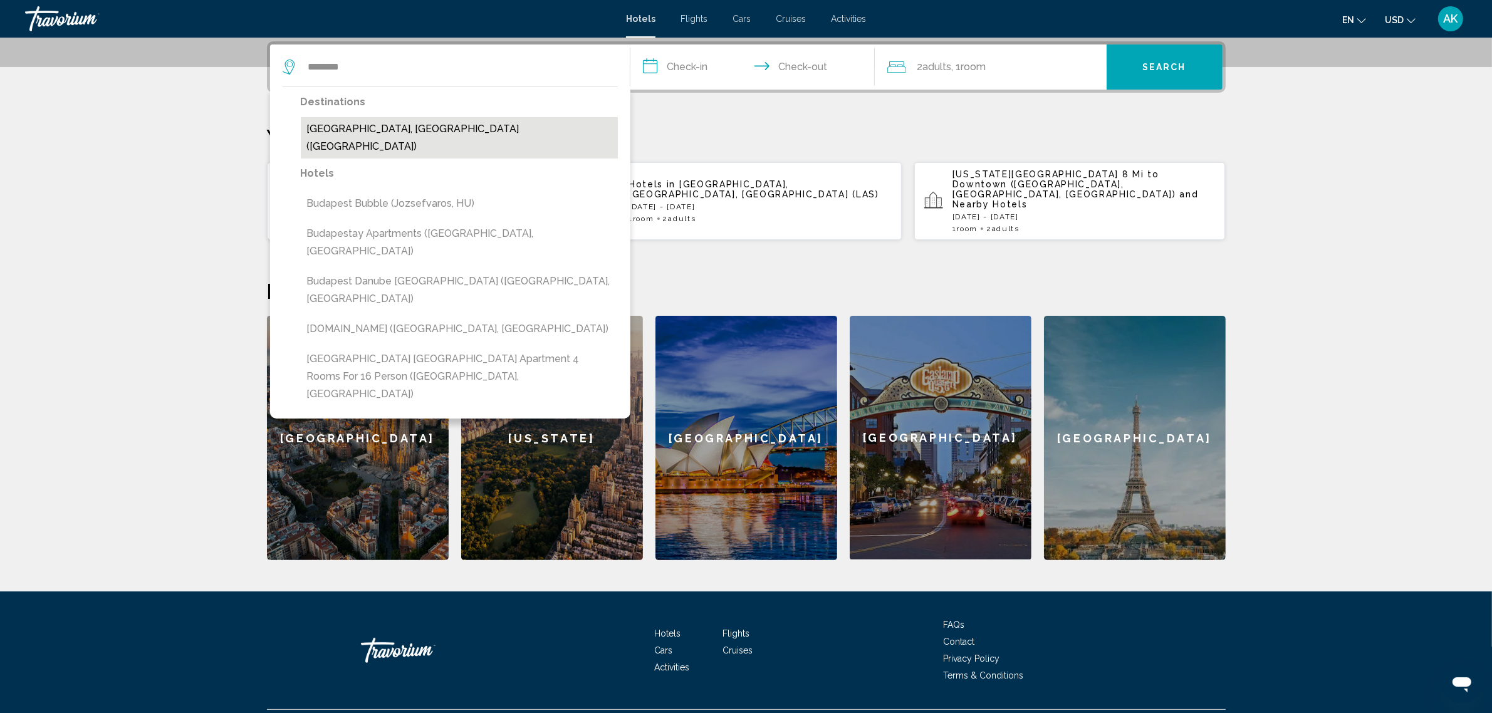
click at [363, 126] on button "Budapest, Hungary (BUD)" at bounding box center [459, 137] width 317 height 41
type input "**********"
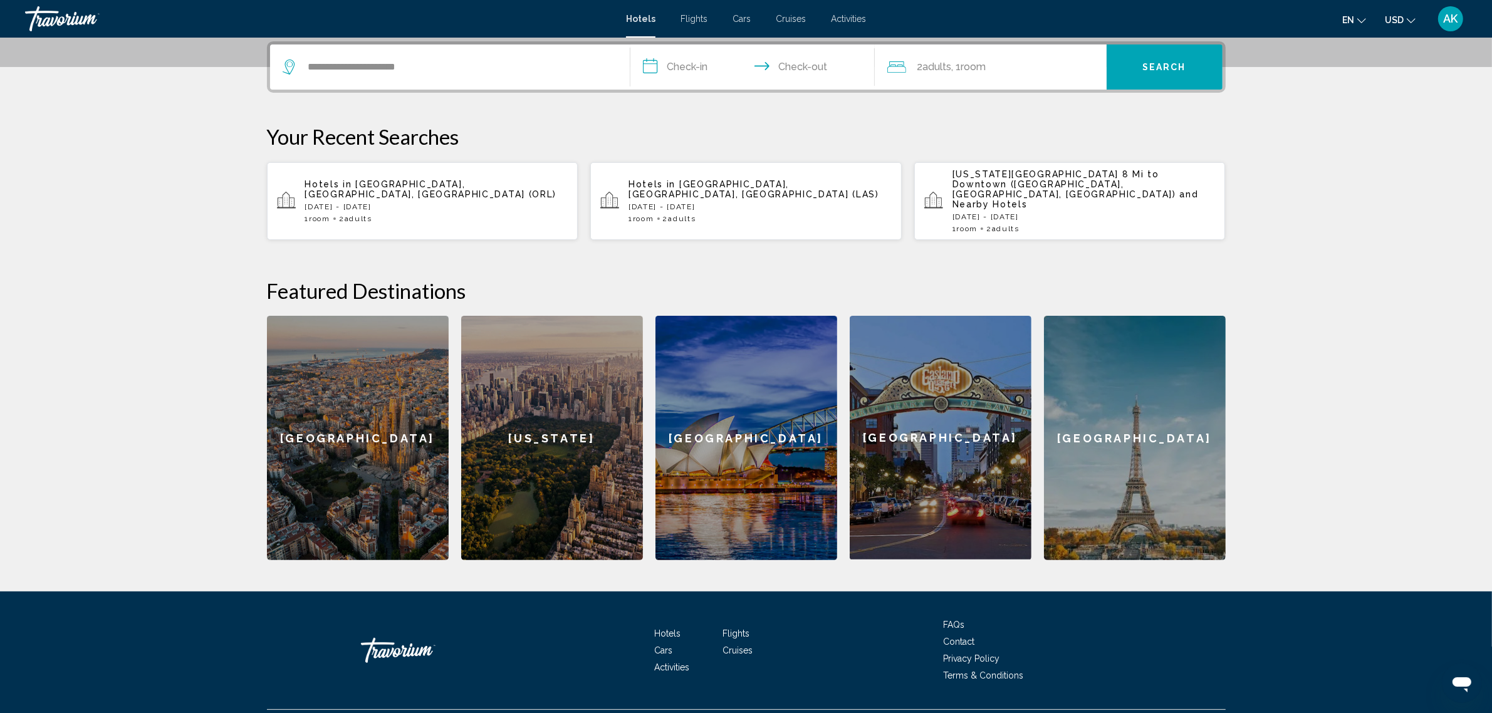
click at [695, 66] on input "**********" at bounding box center [754, 68] width 249 height 49
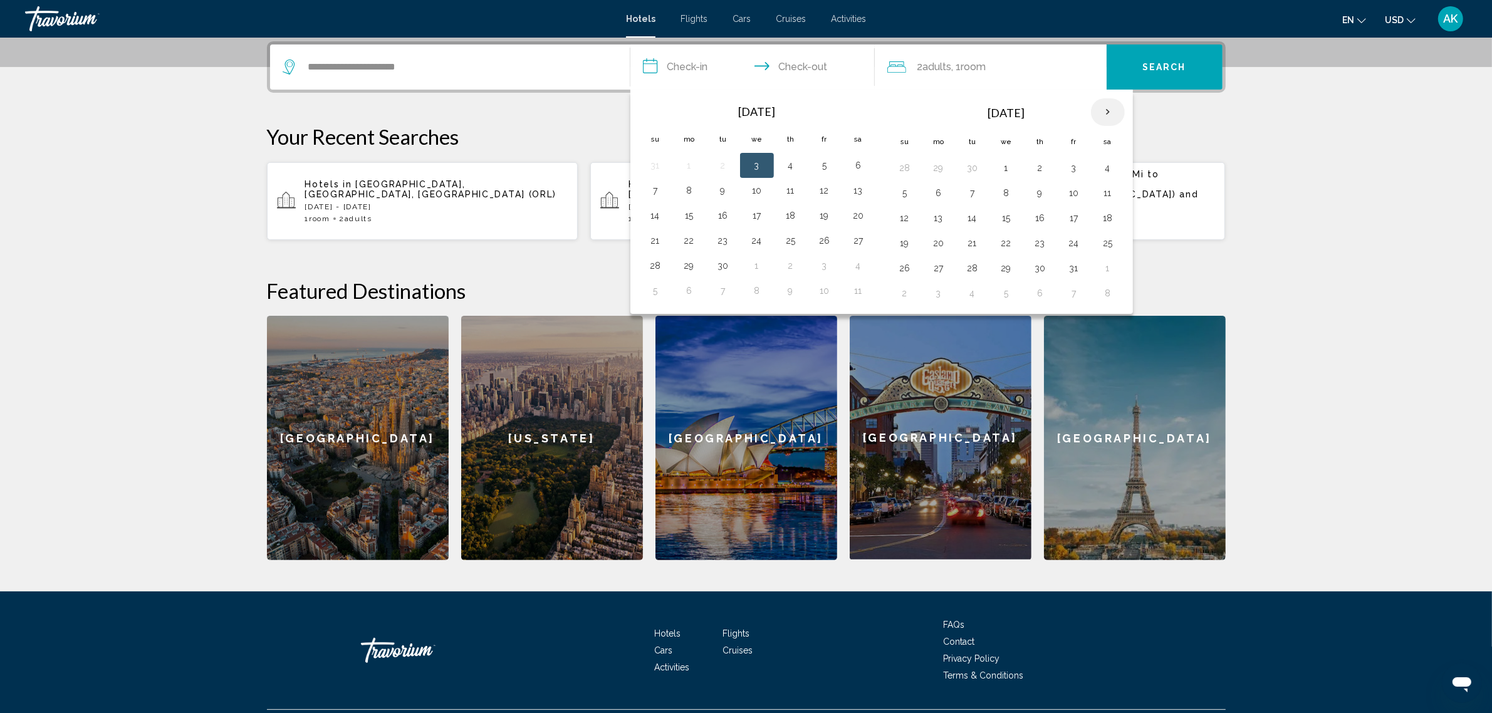
click at [1105, 112] on th "Next month" at bounding box center [1108, 112] width 34 height 28
click at [975, 196] on button "6" at bounding box center [972, 193] width 20 height 18
click at [1049, 195] on button "8" at bounding box center [1040, 193] width 20 height 18
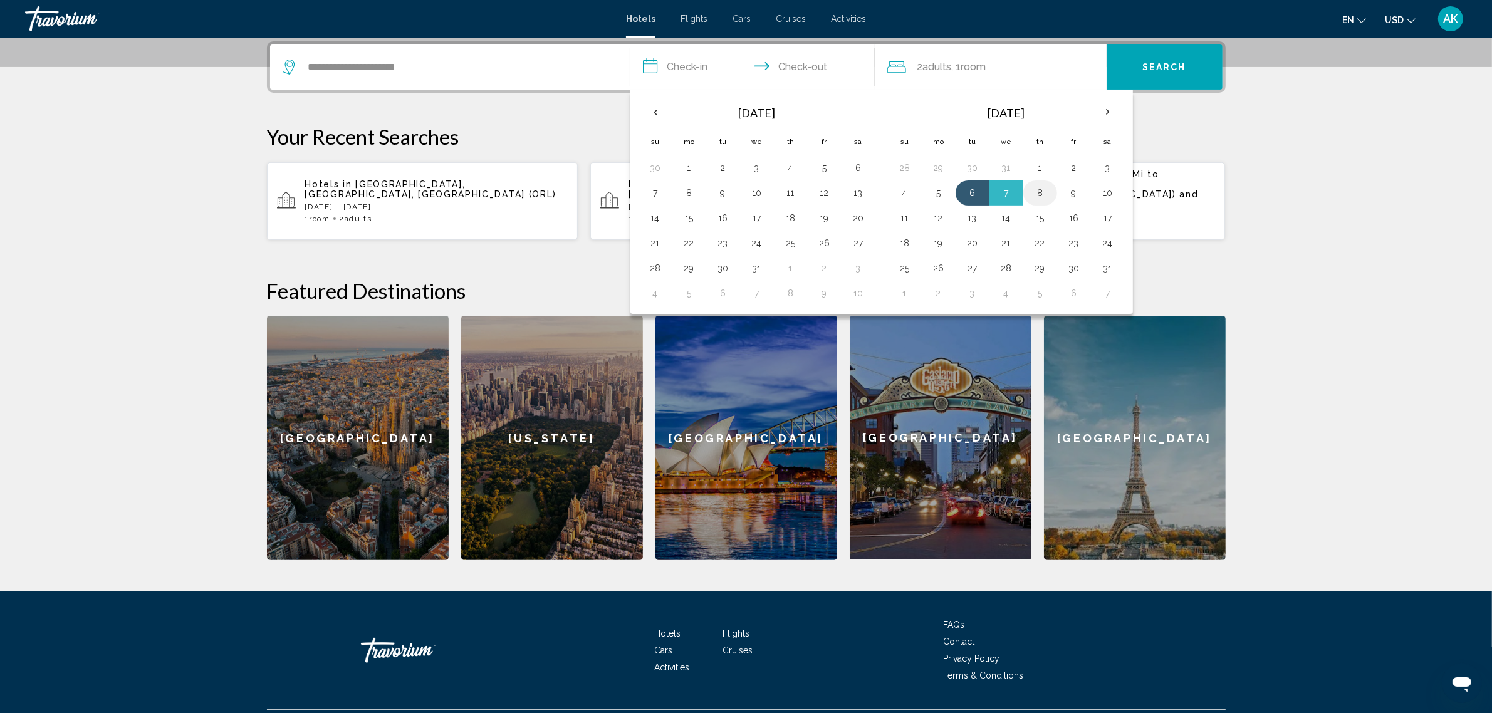
type input "**********"
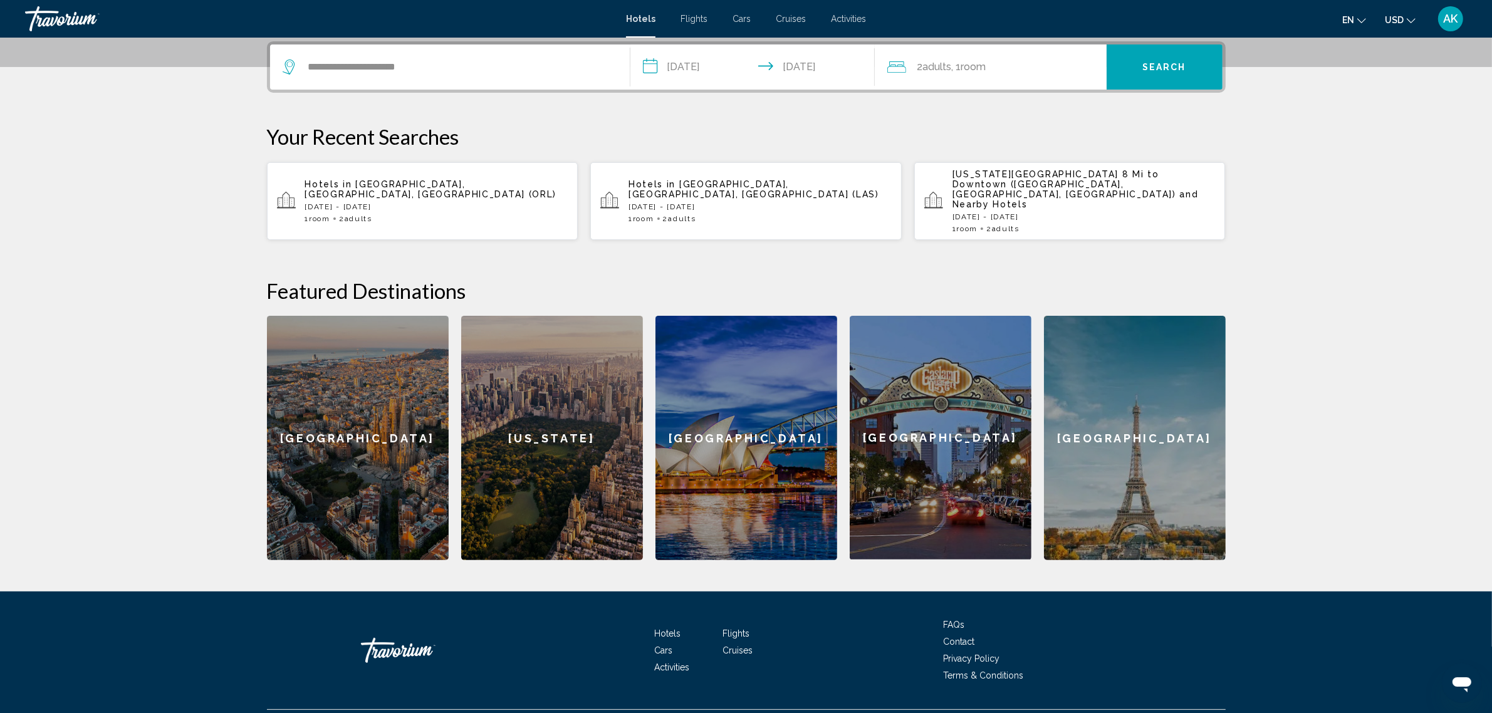
click at [1163, 80] on button "Search" at bounding box center [1164, 66] width 116 height 45
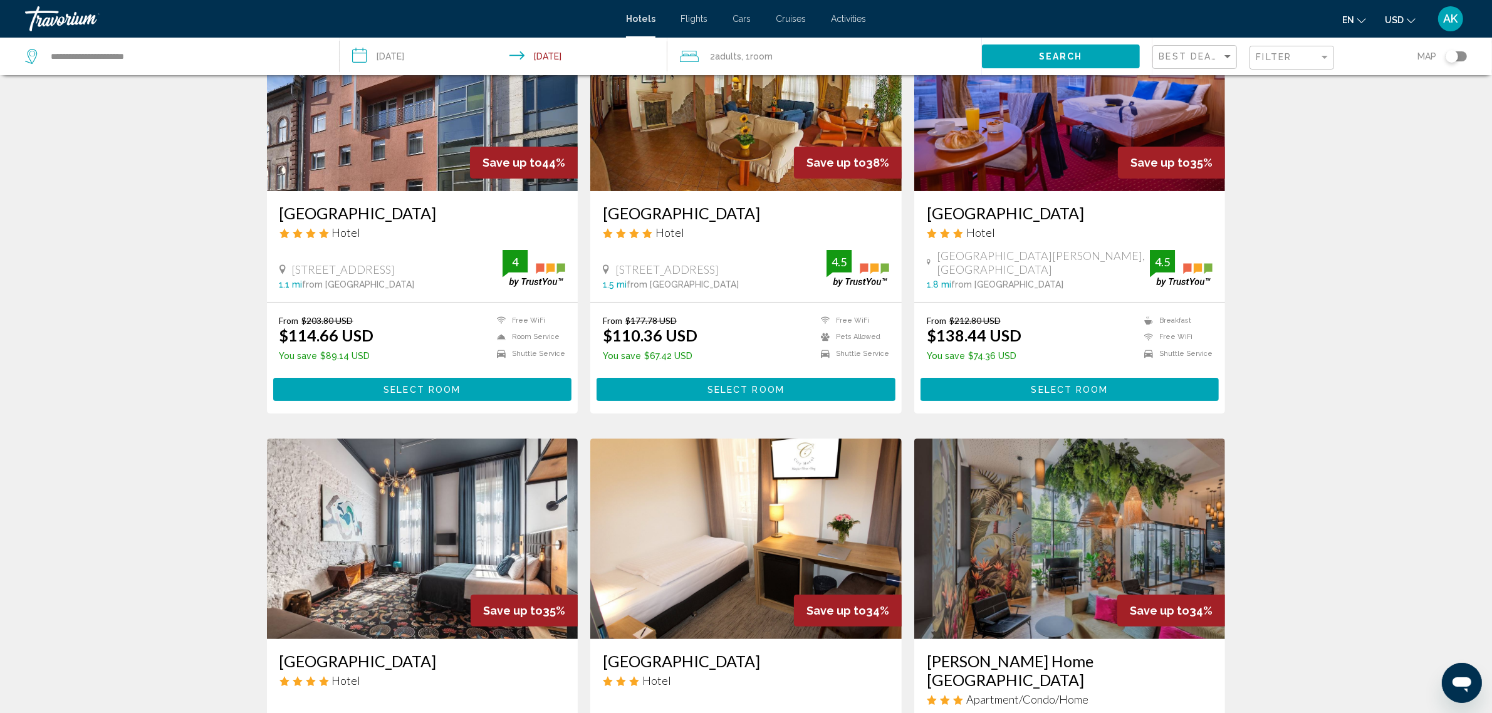
scroll to position [157, 0]
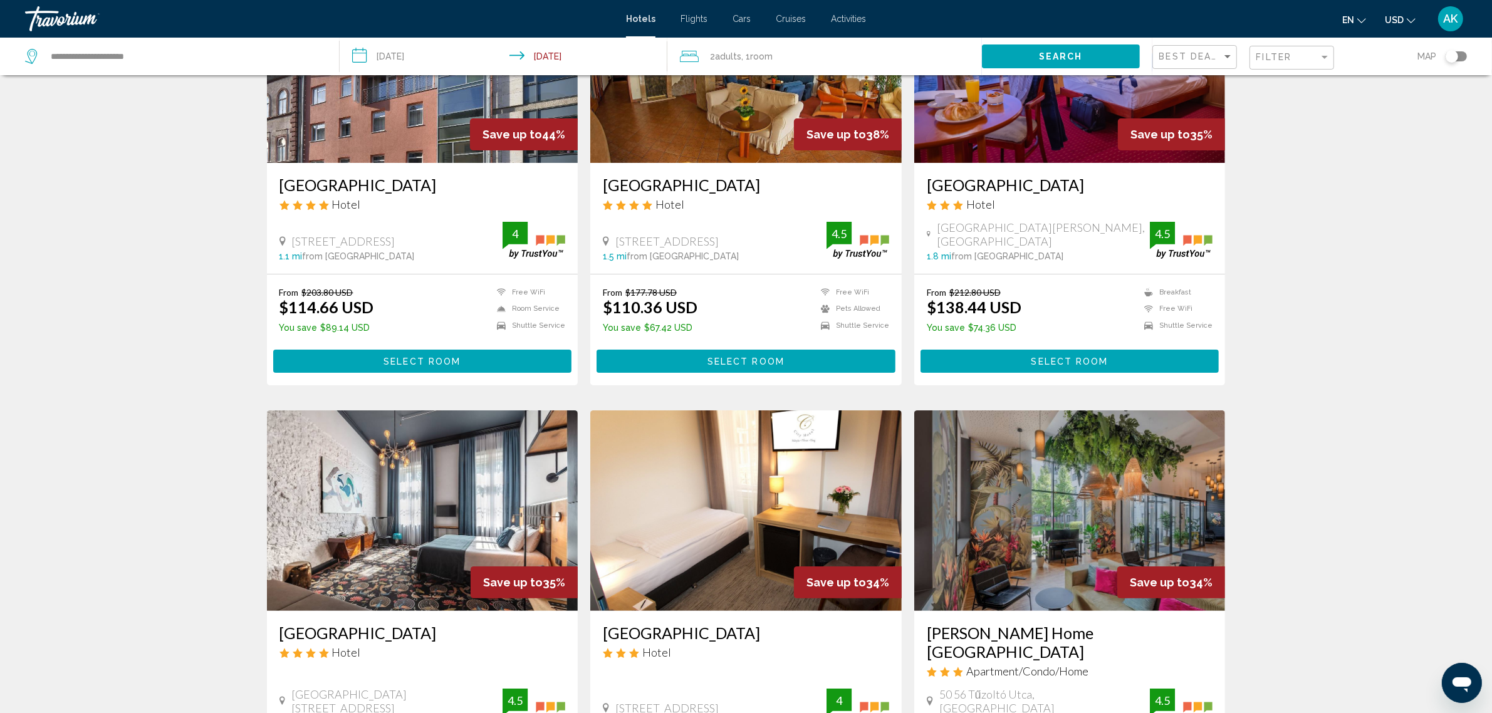
click at [1279, 63] on div "Filter" at bounding box center [1293, 57] width 74 height 23
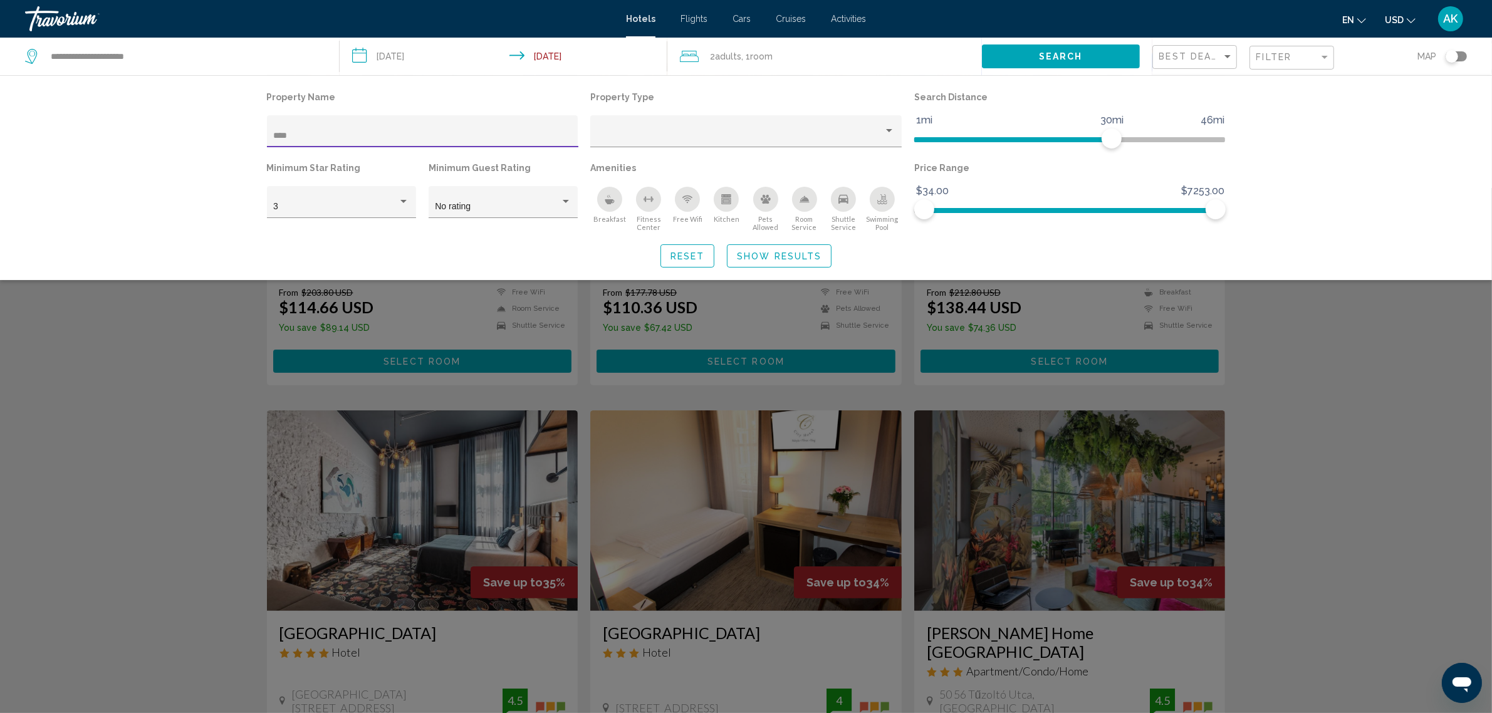
scroll to position [56, 0]
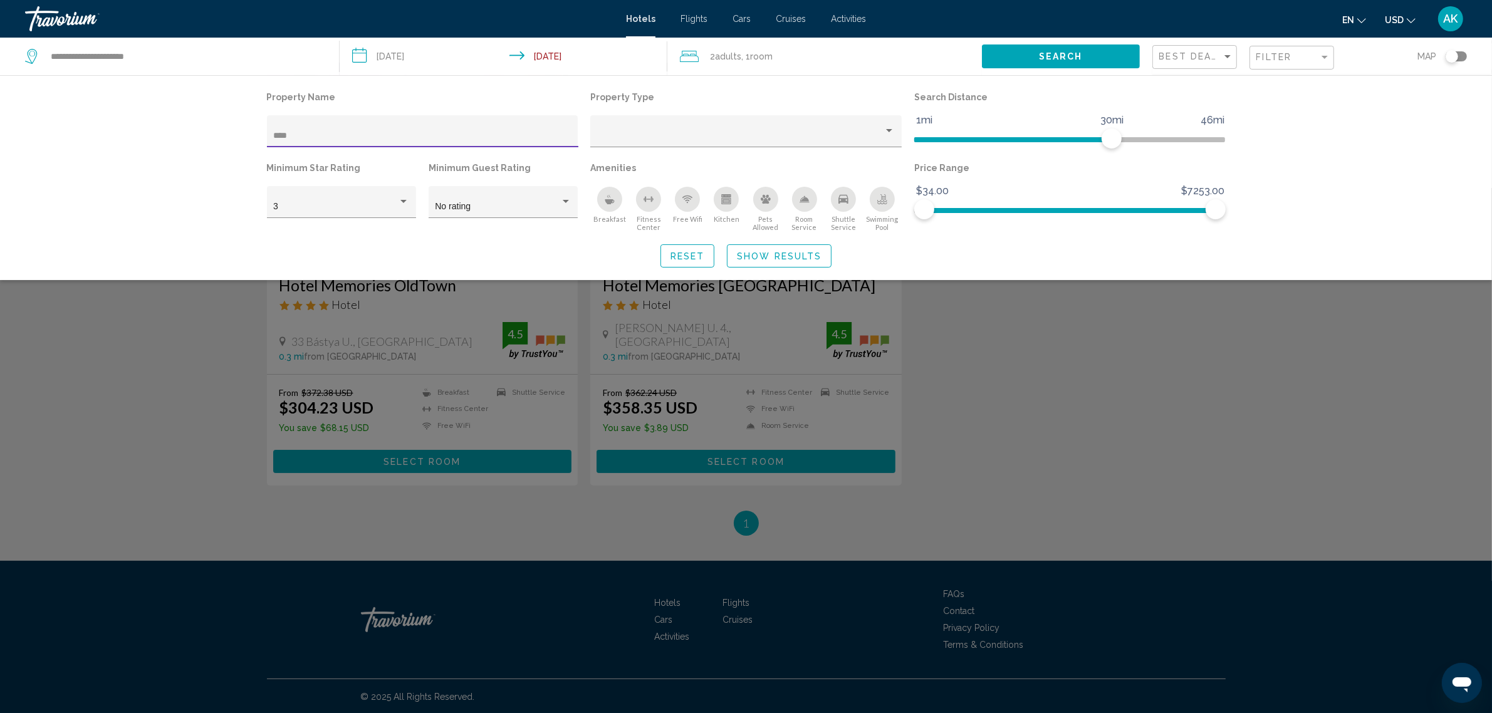
type input "****"
click at [185, 415] on div "Search widget" at bounding box center [746, 450] width 1492 height 525
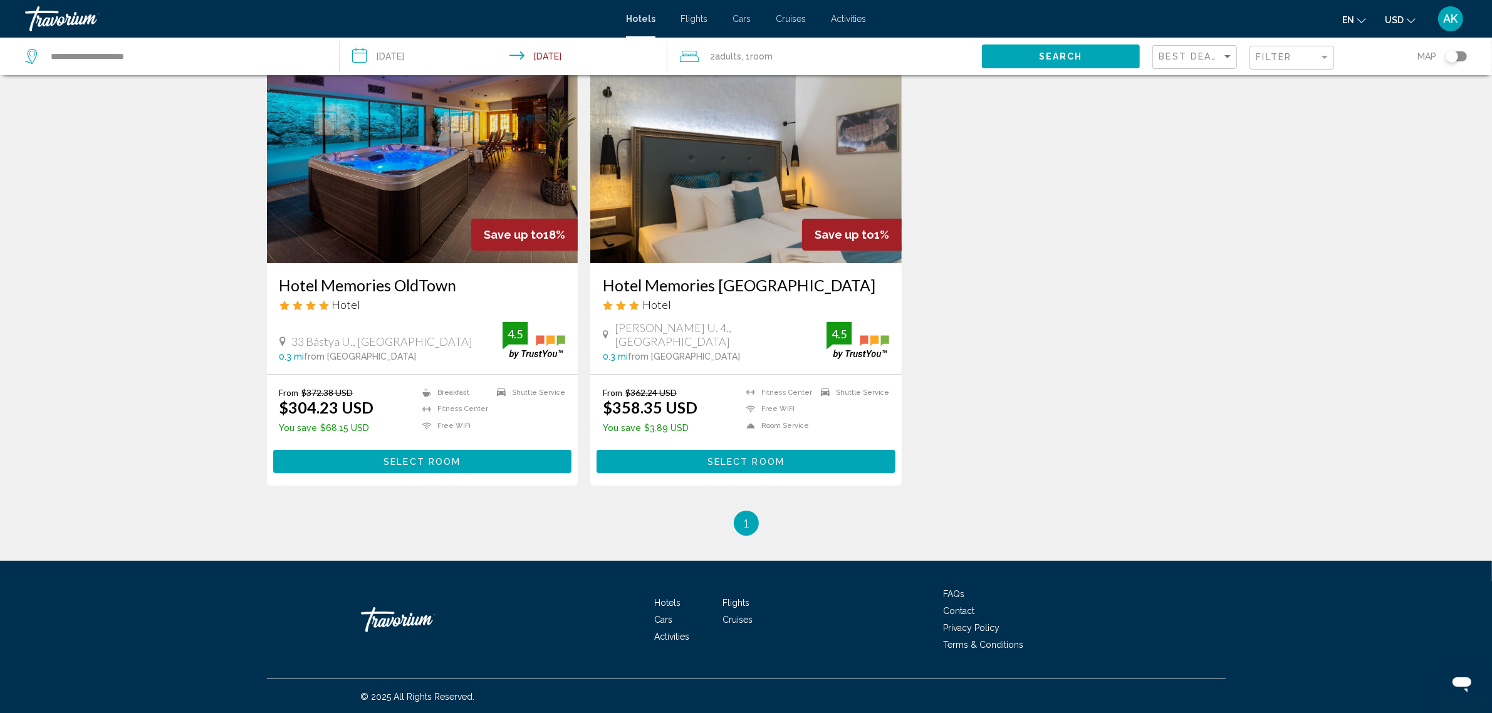
click at [431, 453] on button "Select Room" at bounding box center [422, 461] width 299 height 23
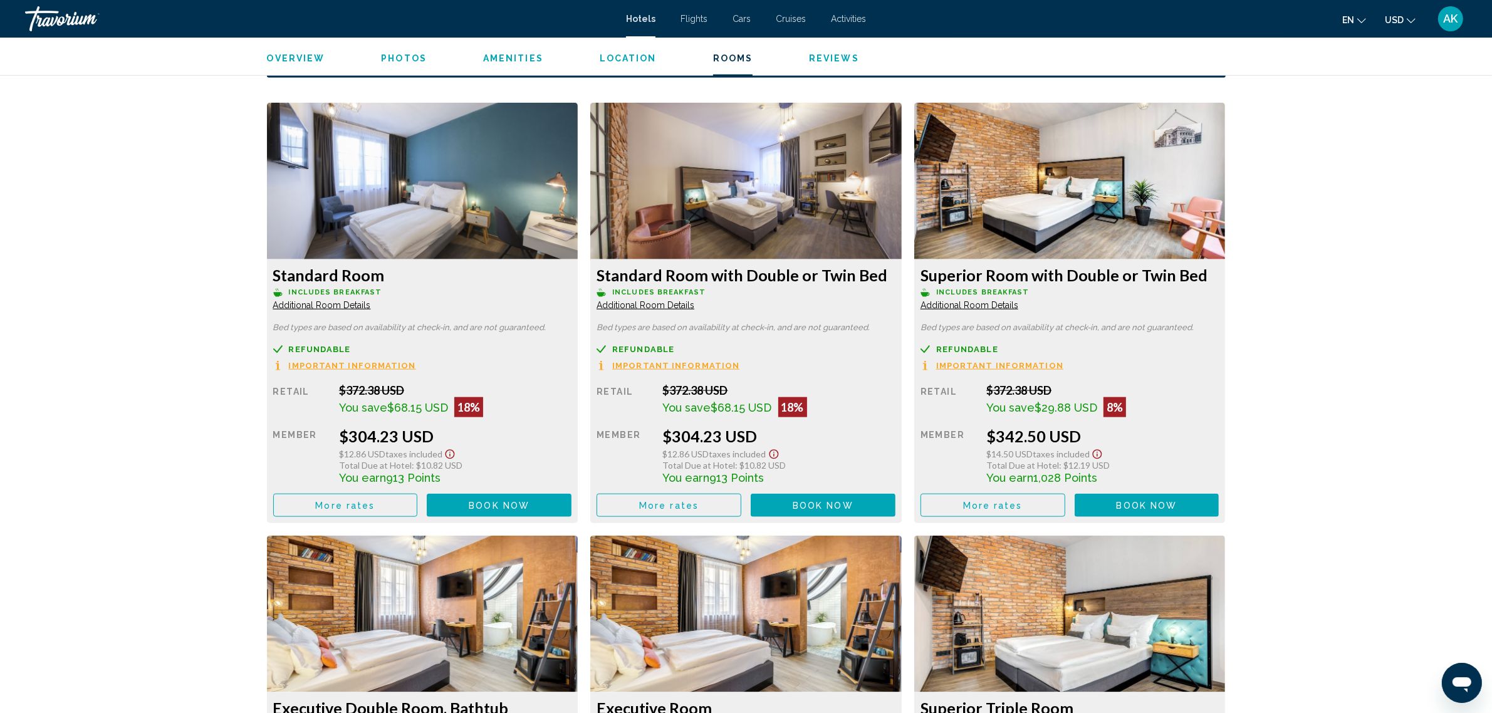
scroll to position [1645, 0]
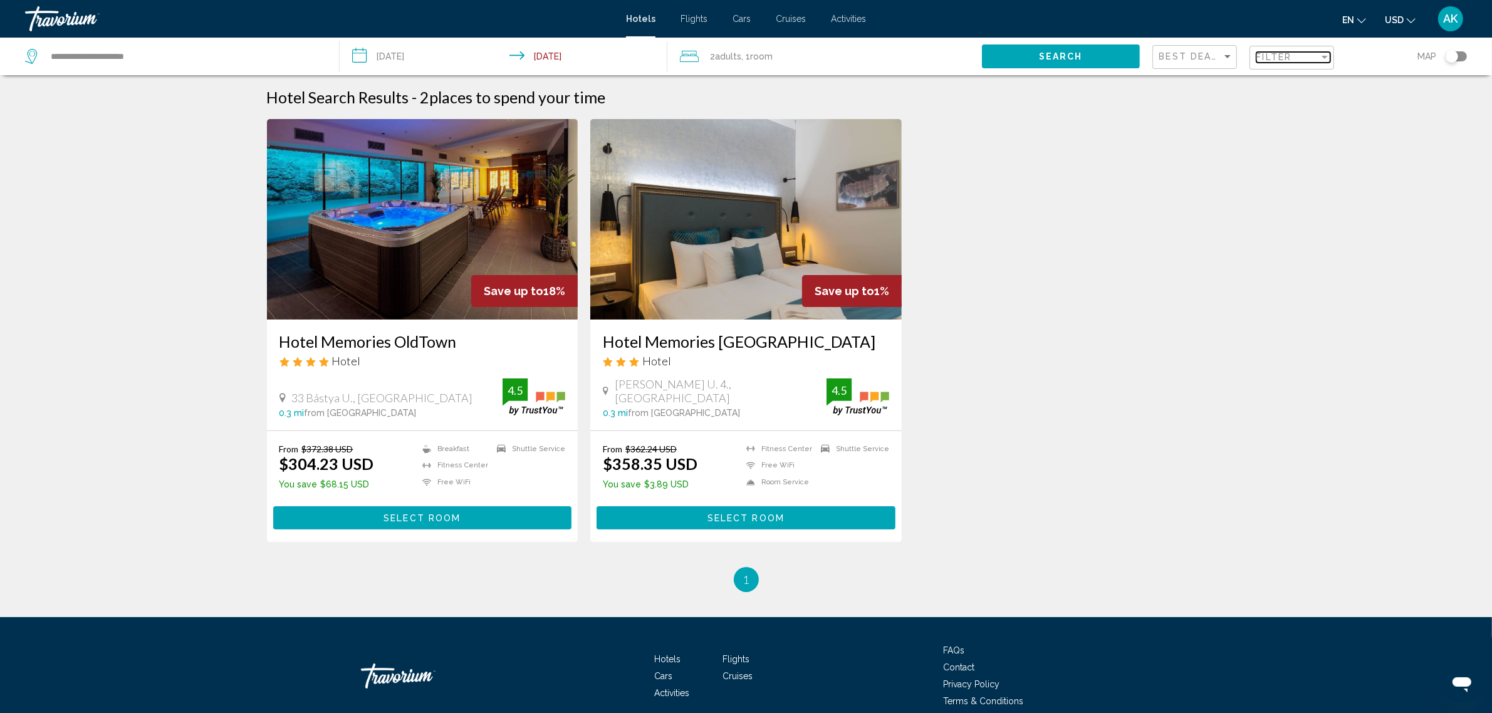
click at [1286, 58] on span "Filter" at bounding box center [1274, 57] width 36 height 10
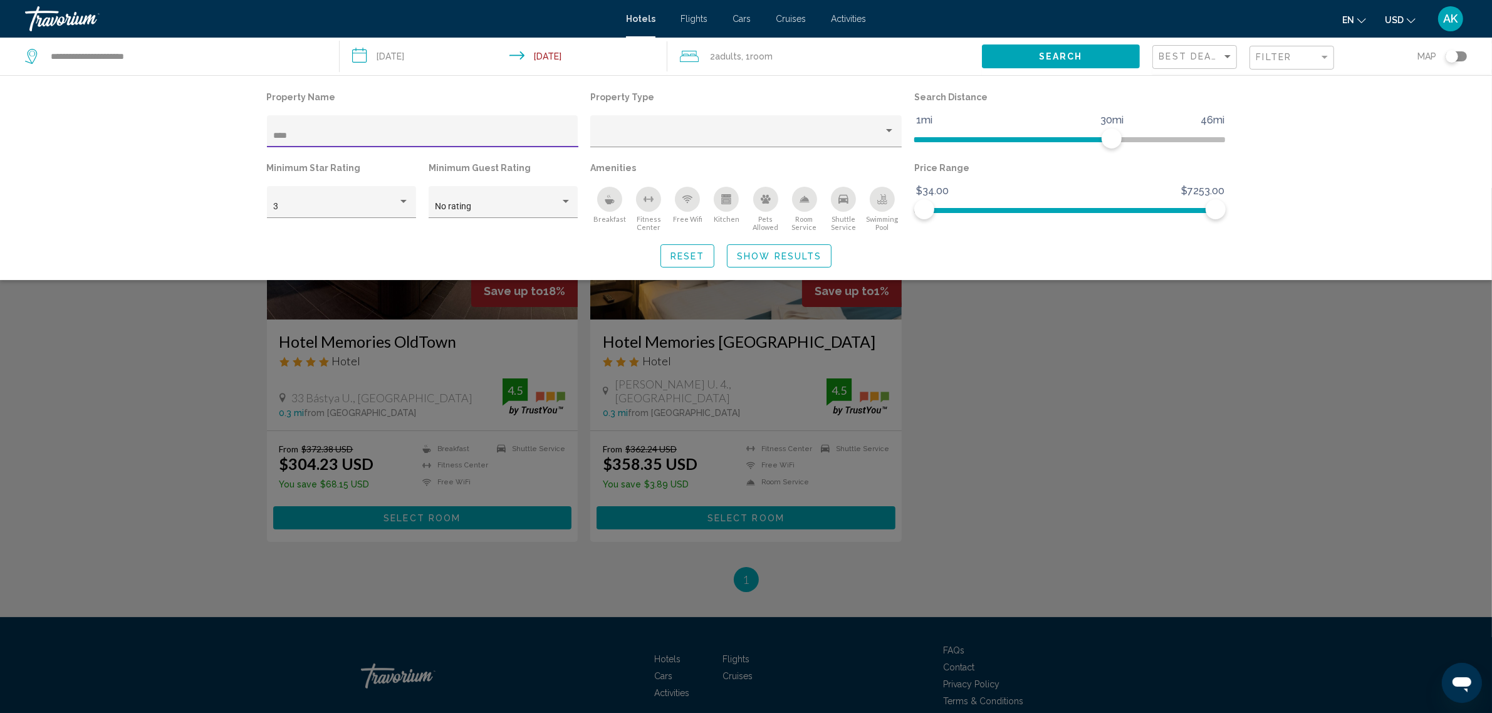
drag, startPoint x: 321, startPoint y: 140, endPoint x: 206, endPoint y: 138, distance: 115.9
click at [206, 138] on div "Property Name **** Property Type Search Distance 1mi 46mi 30mi Minimum Star Rat…" at bounding box center [746, 177] width 1492 height 205
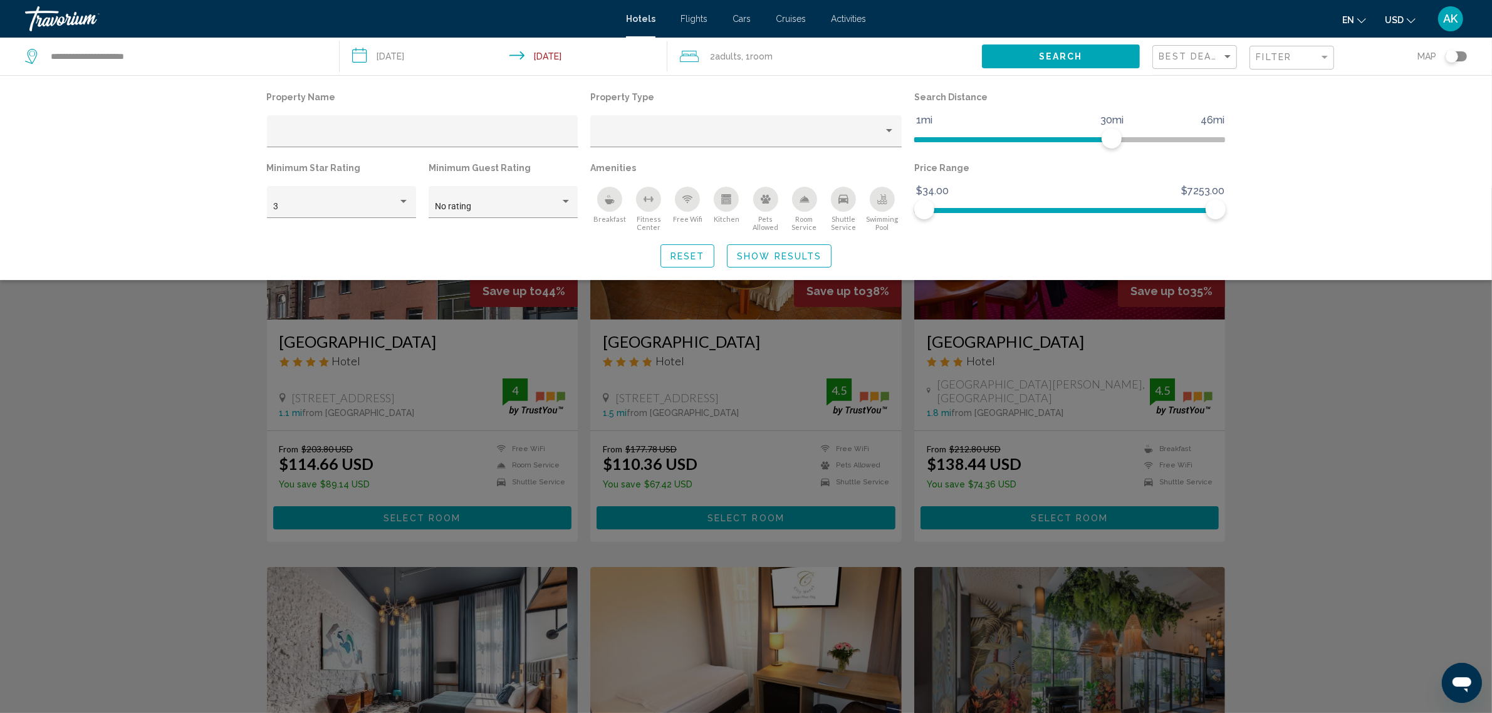
drag, startPoint x: 1367, startPoint y: 451, endPoint x: 1393, endPoint y: 374, distance: 81.2
click at [1369, 450] on div "Search widget" at bounding box center [746, 450] width 1492 height 525
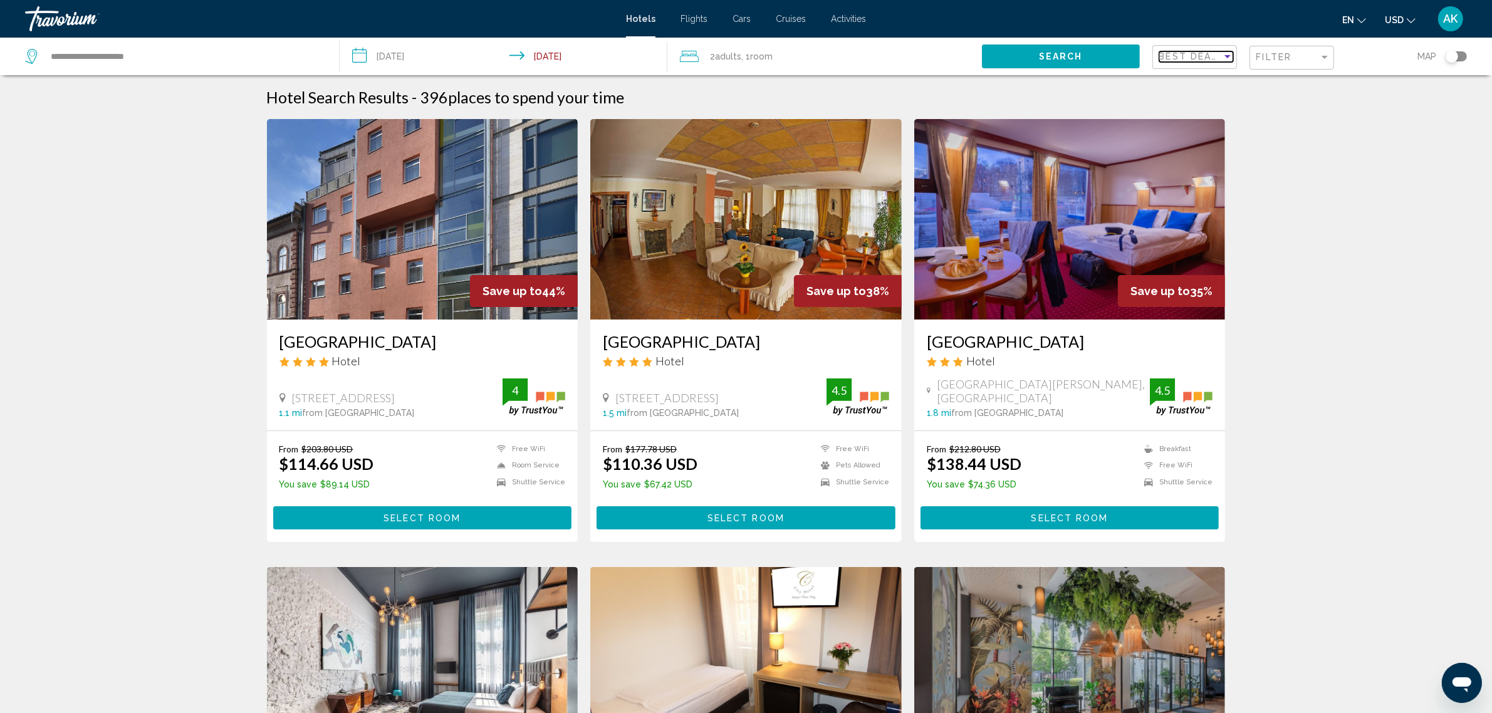
click at [1172, 52] on span "Best Deals" at bounding box center [1192, 56] width 66 height 10
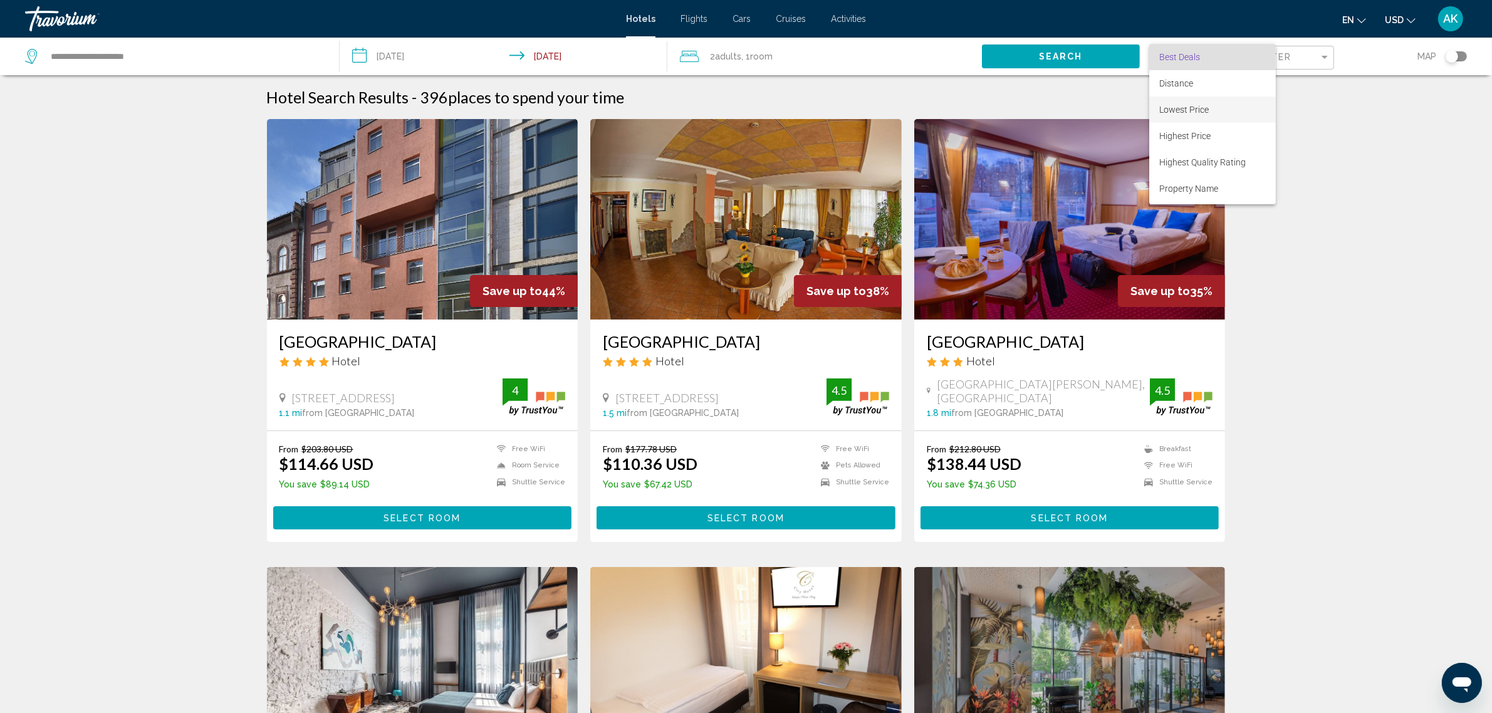
click at [1185, 108] on span "Lowest Price" at bounding box center [1183, 110] width 49 height 10
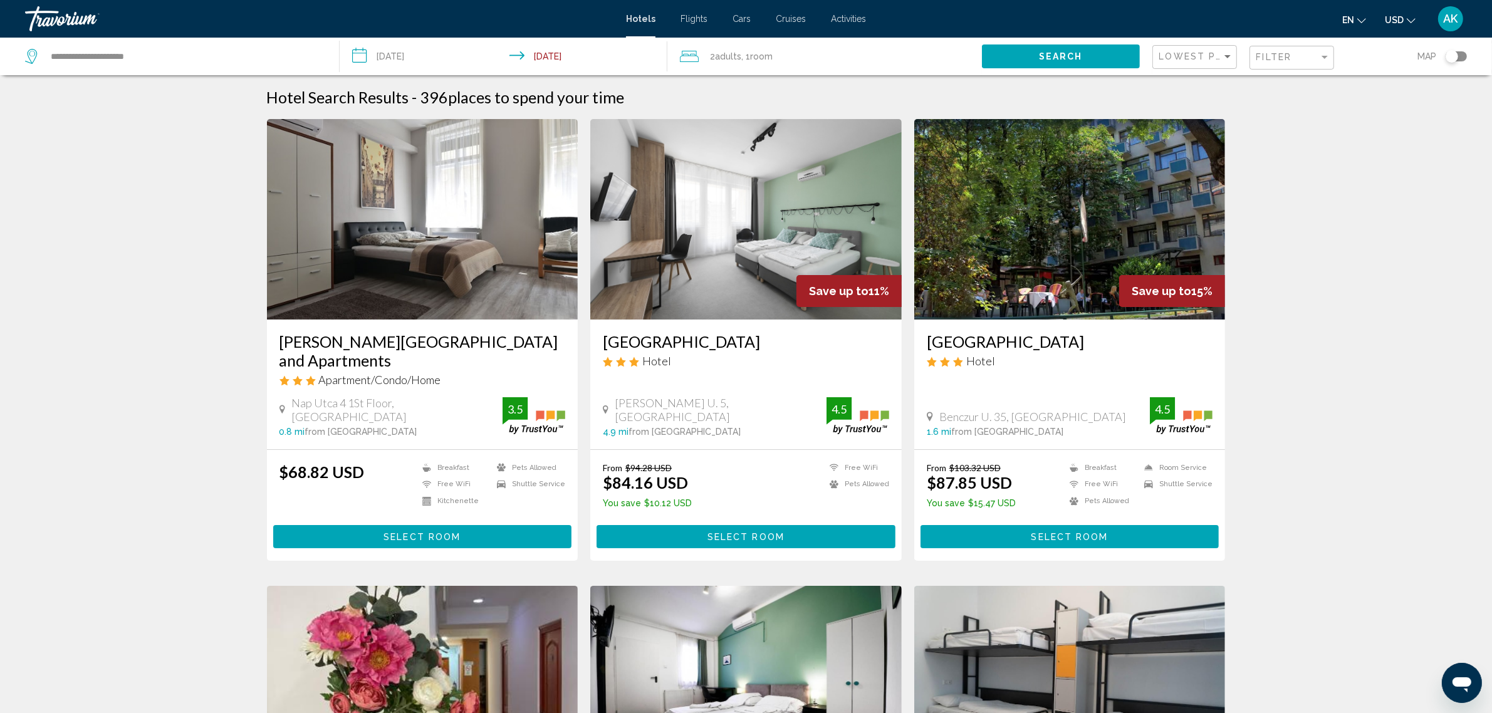
click at [412, 222] on img "Main content" at bounding box center [422, 219] width 311 height 200
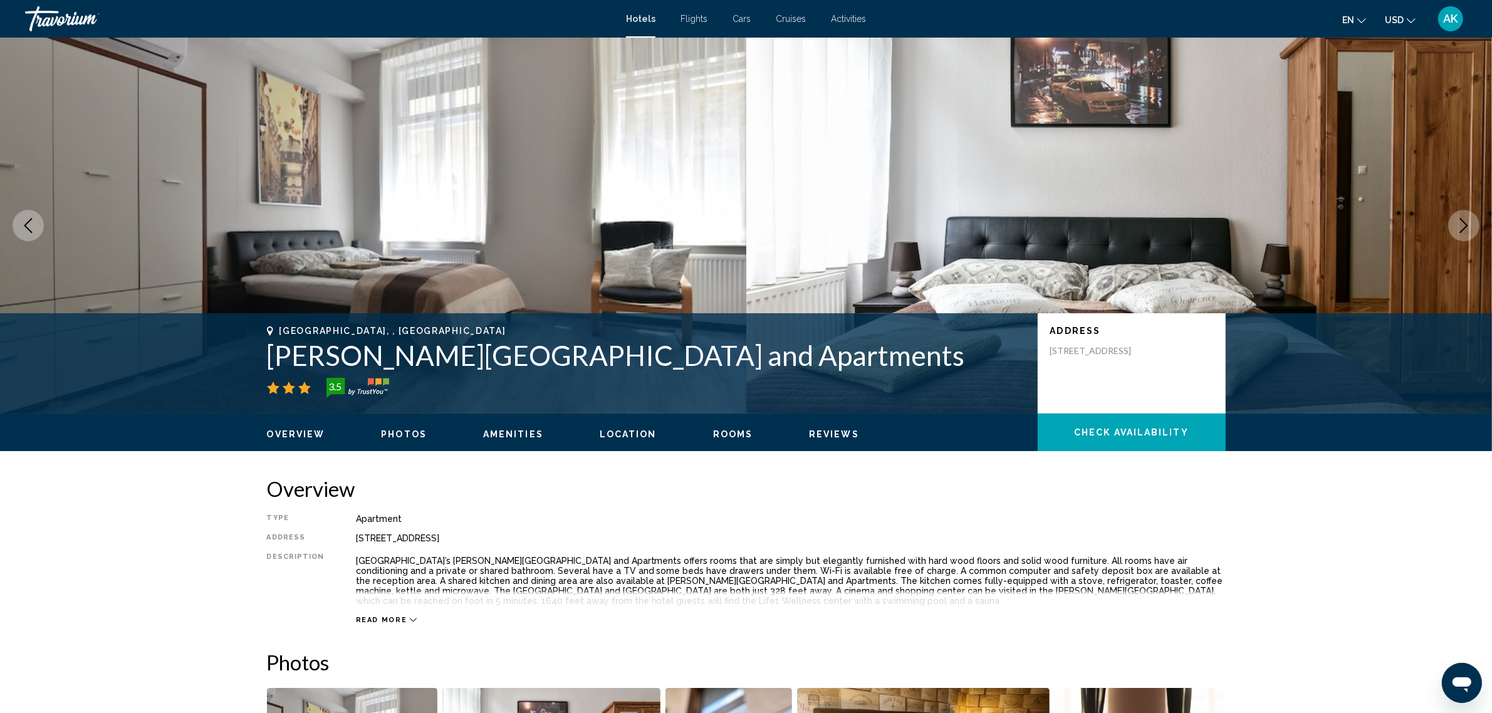
click at [1110, 428] on span "Check Availability" at bounding box center [1131, 433] width 115 height 10
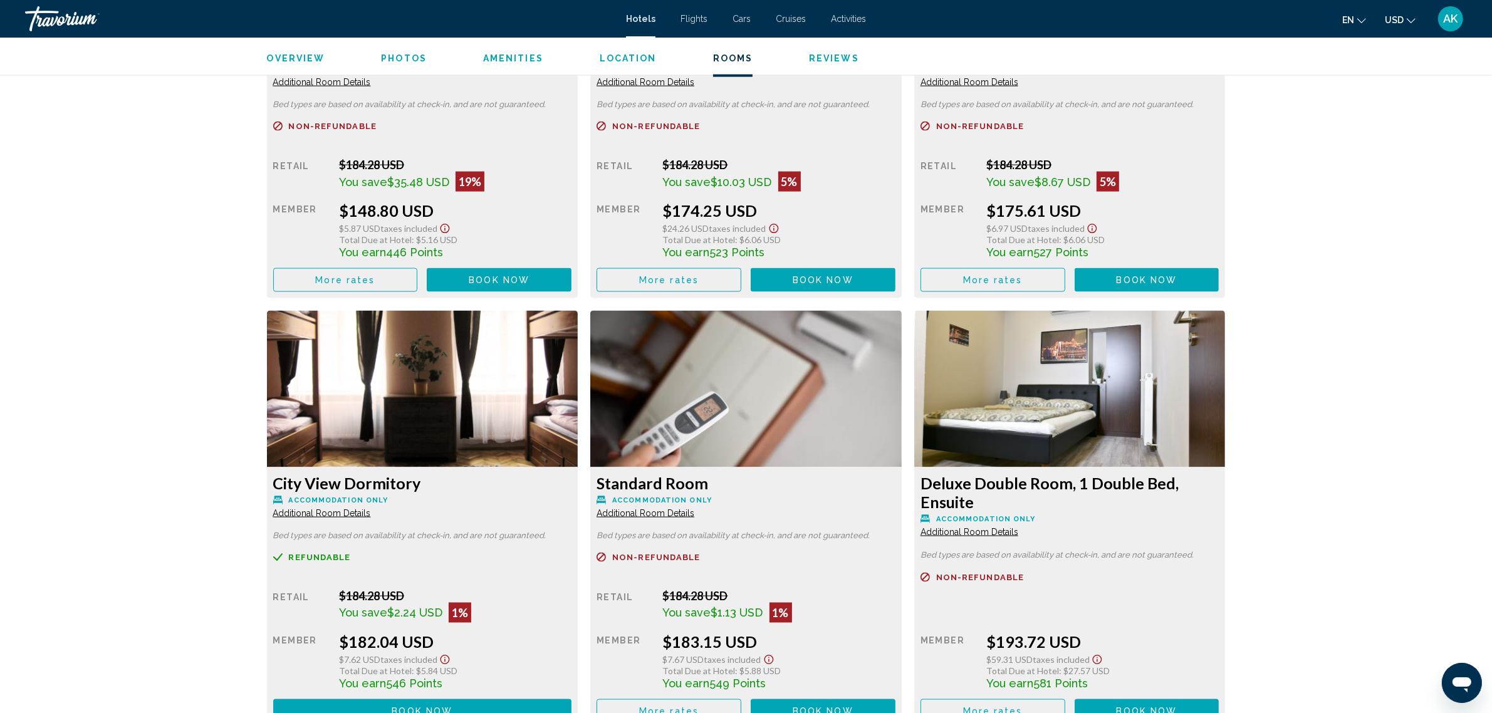
scroll to position [2289, 0]
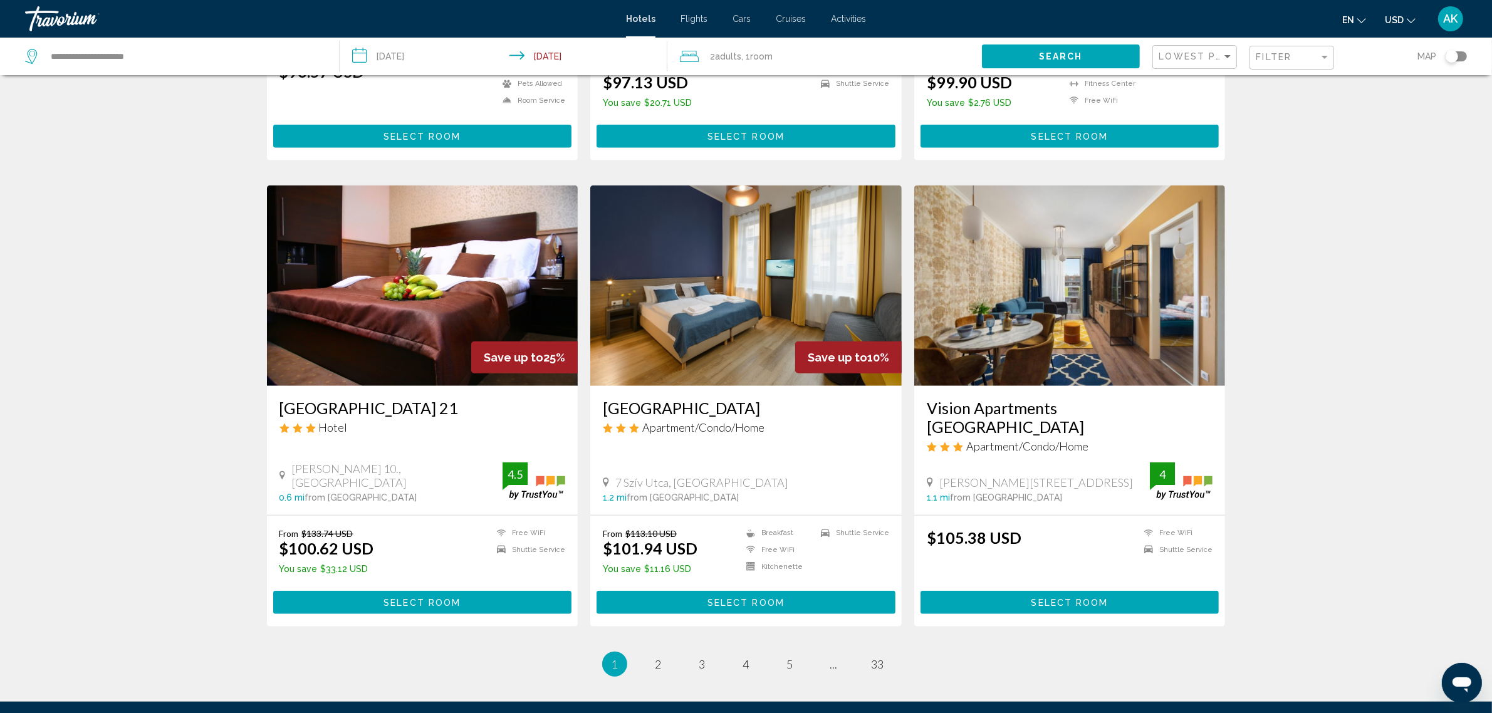
scroll to position [1398, 0]
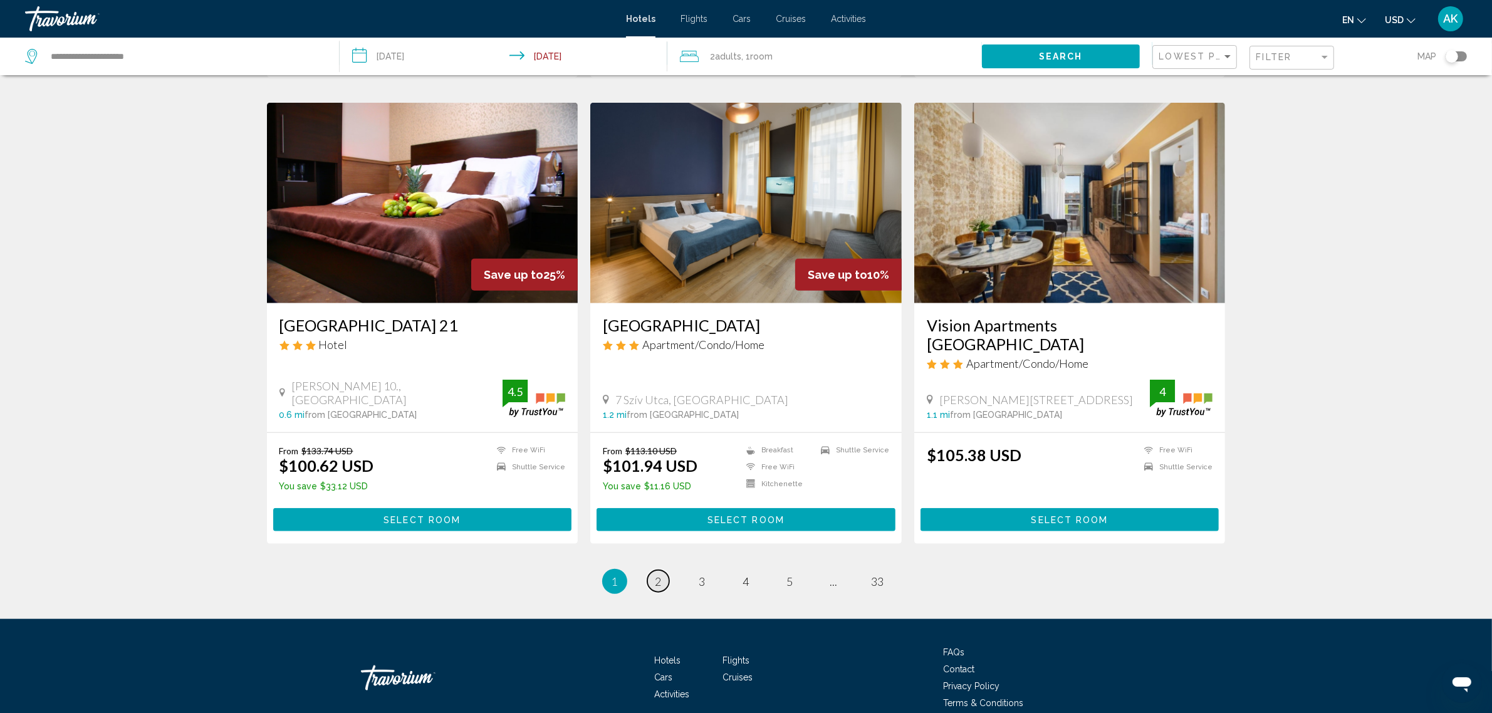
click at [659, 575] on span "2" at bounding box center [658, 582] width 6 height 14
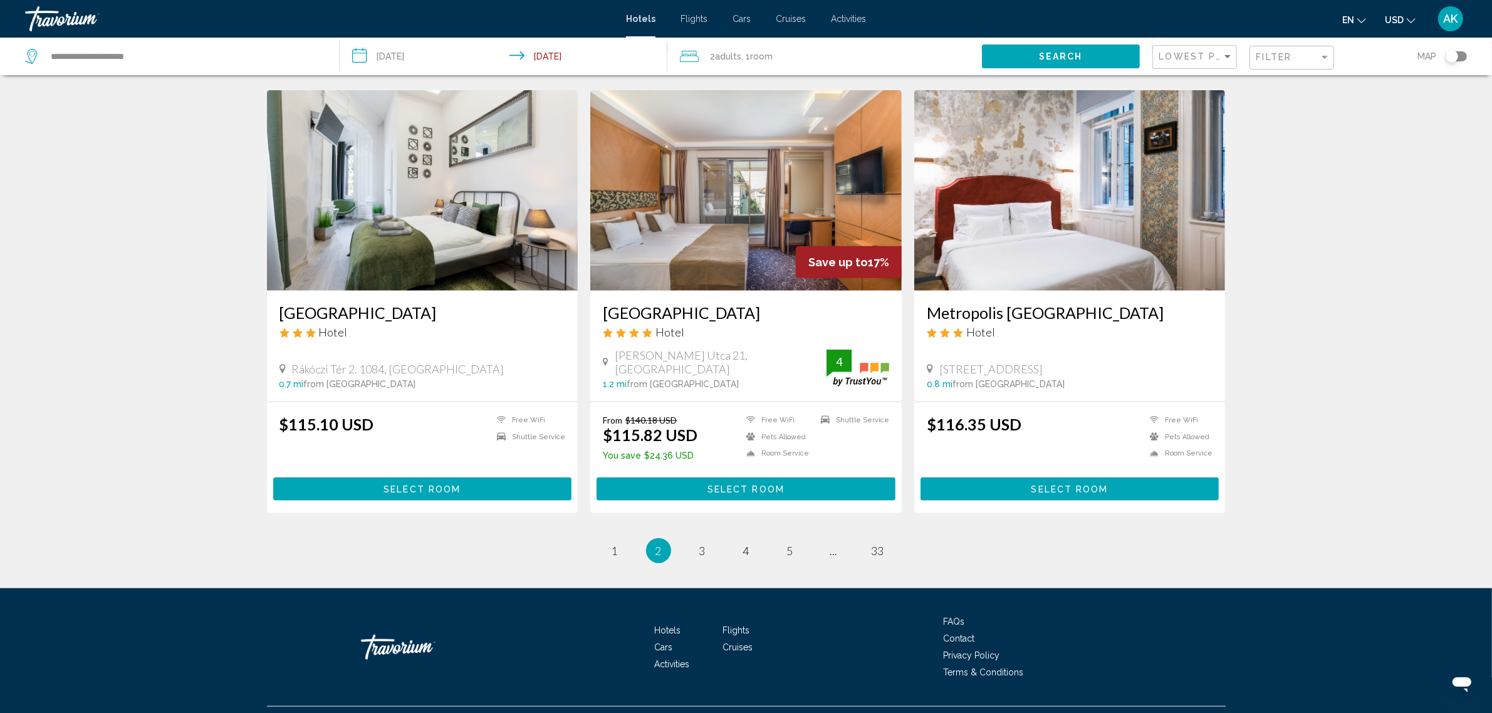
scroll to position [1398, 0]
